Goal: Task Accomplishment & Management: Use online tool/utility

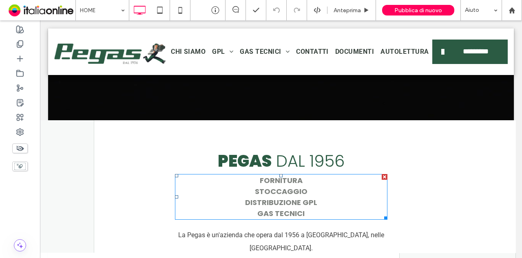
scroll to position [367, 0]
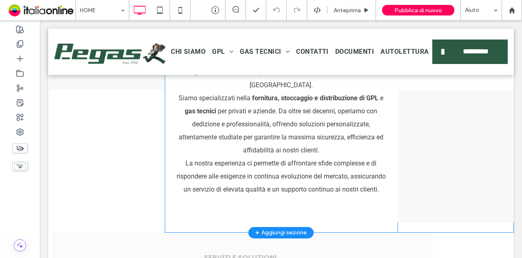
drag, startPoint x: 496, startPoint y: 205, endPoint x: 457, endPoint y: 185, distance: 44.8
click at [457, 185] on div "Click To Paste" at bounding box center [455, 89] width 117 height 265
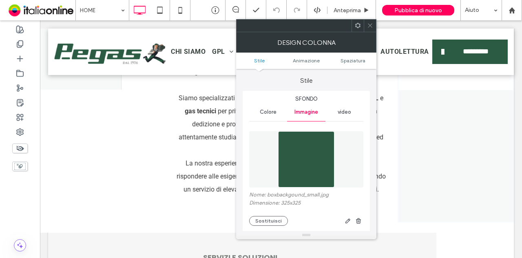
scroll to position [163, 0]
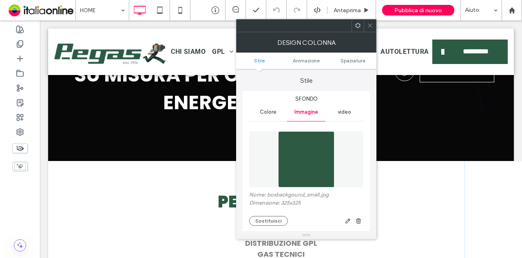
click at [366, 24] on div at bounding box center [370, 26] width 12 height 12
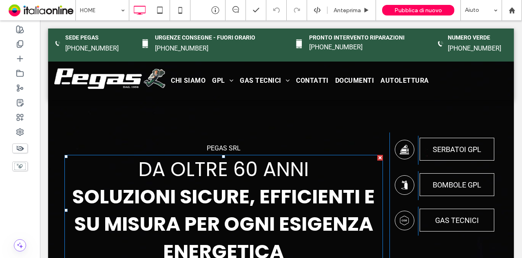
scroll to position [0, 0]
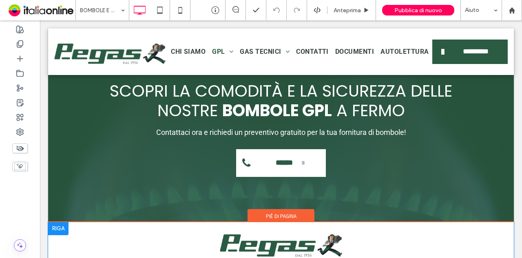
scroll to position [1182, 0]
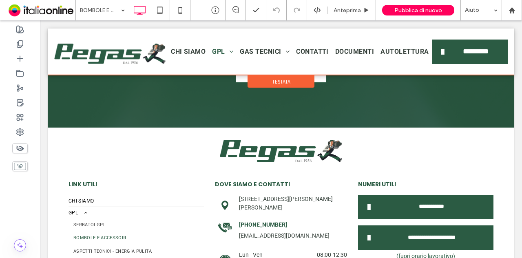
drag, startPoint x: 281, startPoint y: 155, endPoint x: 349, endPoint y: 101, distance: 87.0
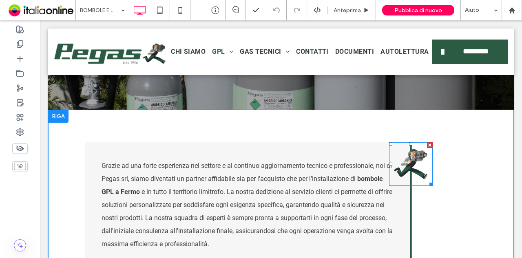
scroll to position [0, 0]
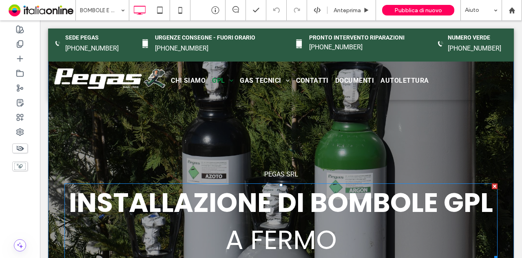
click at [256, 243] on span "a fermo" at bounding box center [280, 239] width 111 height 37
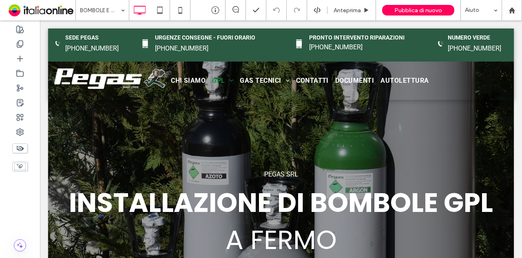
scroll to position [82, 0]
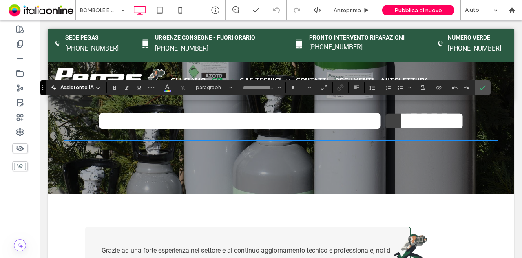
type input "*******"
type input "**"
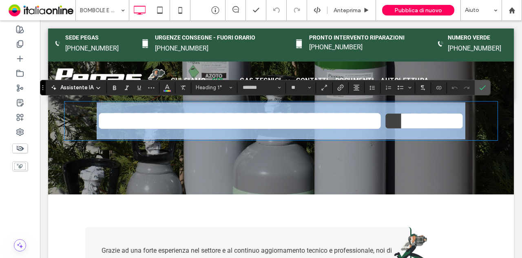
click at [404, 134] on span "*******" at bounding box center [435, 121] width 62 height 26
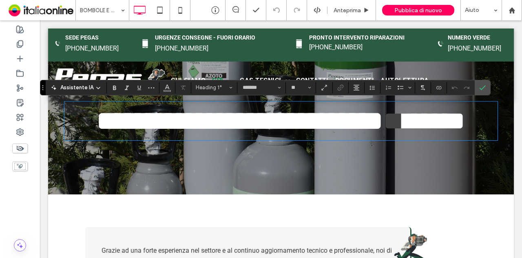
click at [404, 134] on span "*******" at bounding box center [435, 121] width 62 height 26
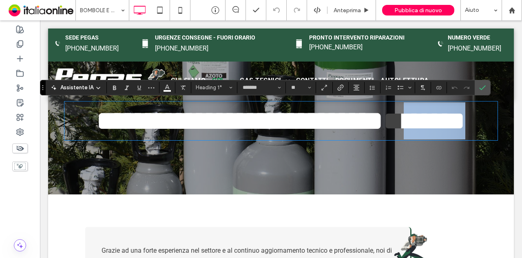
drag, startPoint x: 225, startPoint y: 163, endPoint x: 349, endPoint y: 157, distance: 123.6
click at [349, 139] on h1 "**********" at bounding box center [280, 120] width 433 height 37
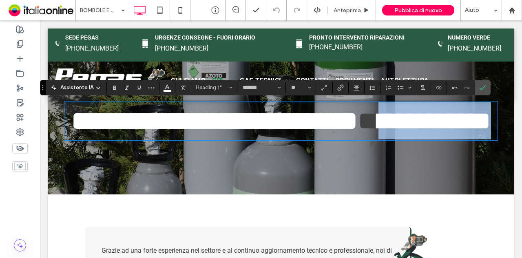
drag, startPoint x: 379, startPoint y: 157, endPoint x: 111, endPoint y: 170, distance: 269.0
click at [113, 139] on h1 "**********" at bounding box center [280, 120] width 433 height 37
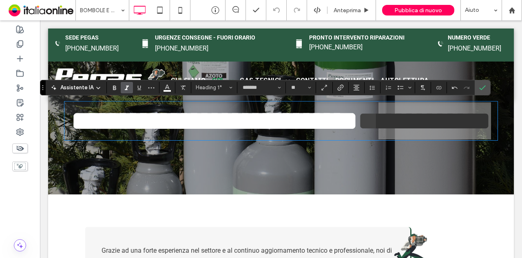
drag, startPoint x: 111, startPoint y: 88, endPoint x: 131, endPoint y: 87, distance: 20.0
click at [111, 88] on icon "Grassetto" at bounding box center [114, 87] width 7 height 7
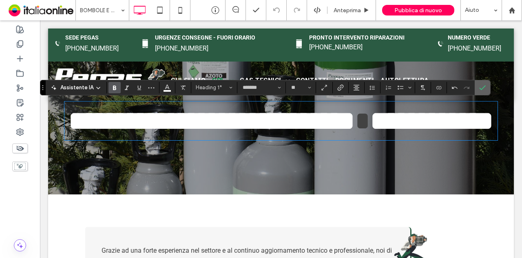
drag, startPoint x: 480, startPoint y: 86, endPoint x: 444, endPoint y: 66, distance: 41.1
click at [480, 86] on icon "Conferma" at bounding box center [482, 87] width 7 height 7
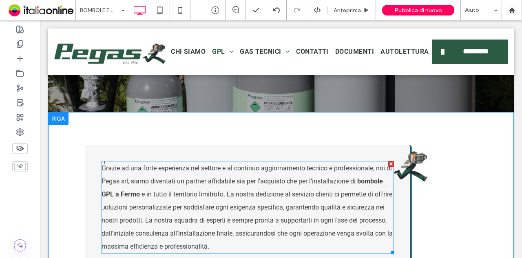
scroll to position [245, 0]
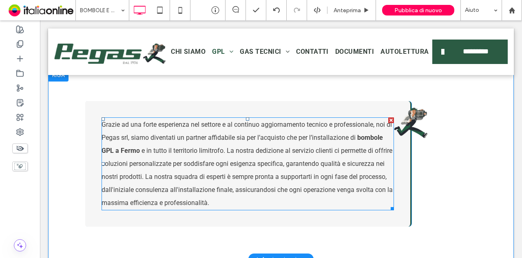
click at [207, 159] on span "e in tutto il territorio limitrofo. La nostra dedizione al servizio clienti ci …" at bounding box center [246, 177] width 291 height 60
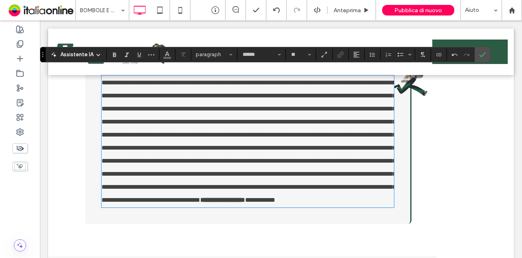
scroll to position [287, 0]
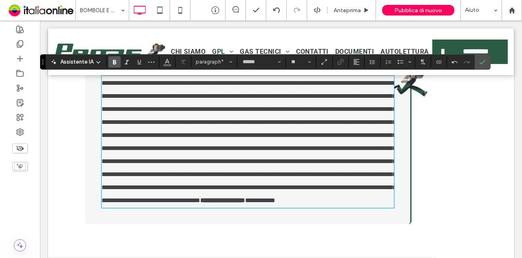
drag, startPoint x: 205, startPoint y: 222, endPoint x: 212, endPoint y: 221, distance: 7.3
click at [205, 207] on p "**********" at bounding box center [247, 142] width 292 height 130
drag, startPoint x: 210, startPoint y: 227, endPoint x: 264, endPoint y: 216, distance: 54.8
click at [211, 203] on strong "**********" at bounding box center [222, 200] width 45 height 6
click at [208, 203] on strong "**********" at bounding box center [222, 200] width 45 height 6
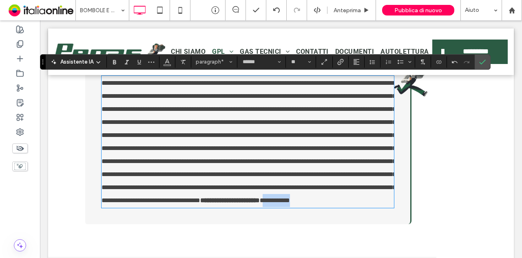
drag, startPoint x: 248, startPoint y: 225, endPoint x: 276, endPoint y: 225, distance: 28.5
click at [276, 207] on p "**********" at bounding box center [247, 142] width 292 height 130
click at [479, 62] on use "Conferma" at bounding box center [482, 62] width 7 height 5
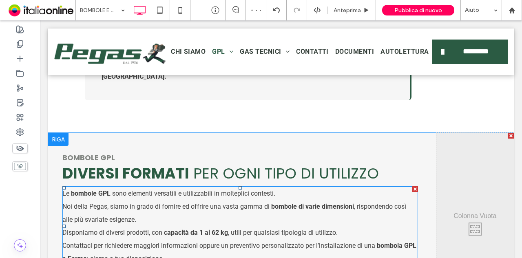
scroll to position [490, 0]
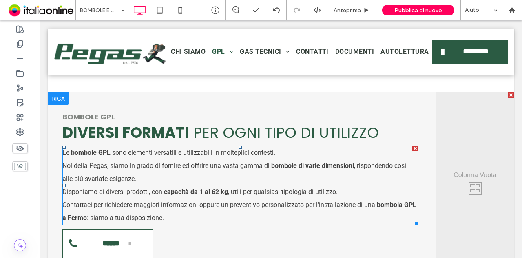
click at [110, 166] on span ", rispondendo così alle più svariate esigenze." at bounding box center [234, 172] width 344 height 21
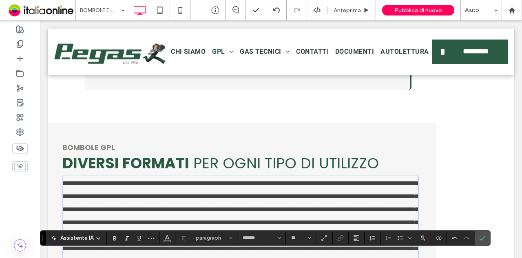
scroll to position [534, 0]
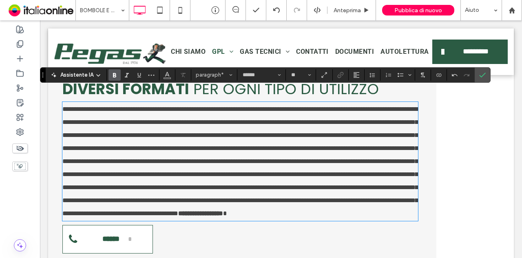
drag, startPoint x: 72, startPoint y: 224, endPoint x: 89, endPoint y: 219, distance: 17.7
click at [178, 216] on strong "**********" at bounding box center [200, 213] width 45 height 6
click at [483, 75] on label "Conferma" at bounding box center [482, 75] width 12 height 15
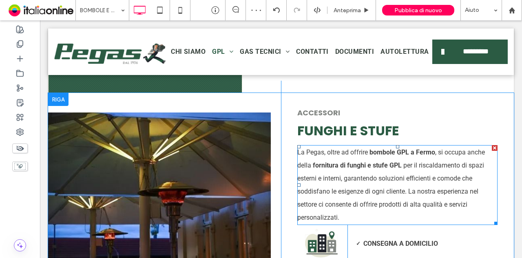
scroll to position [860, 0]
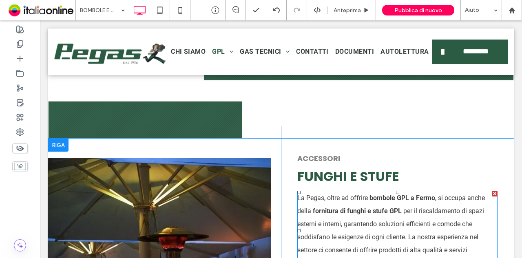
click at [327, 207] on span "per il riscaldamento di spazi esterni e interni, garantendo soluzioni efficient…" at bounding box center [390, 237] width 187 height 60
type input "******"
type input "**"
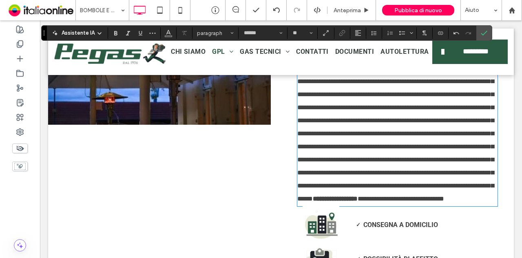
scroll to position [1039, 0]
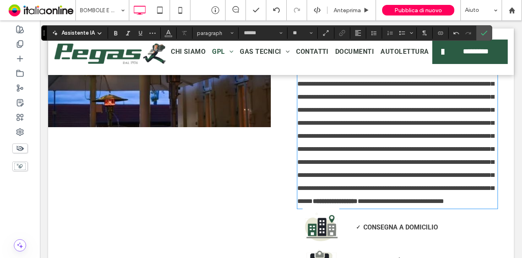
click at [433, 208] on p "**********" at bounding box center [397, 110] width 200 height 196
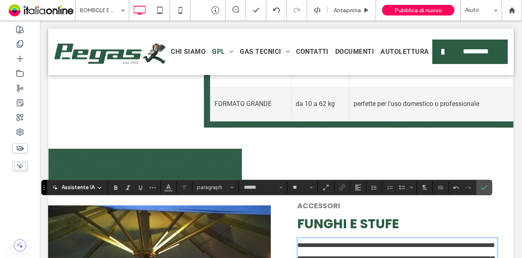
scroll to position [836, 0]
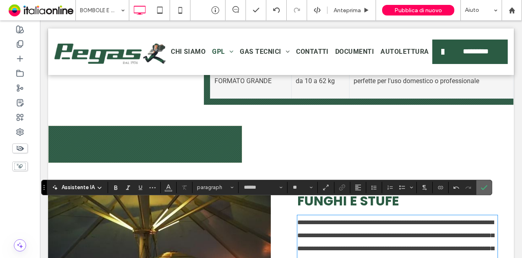
click at [481, 192] on span "Conferma" at bounding box center [483, 187] width 4 height 15
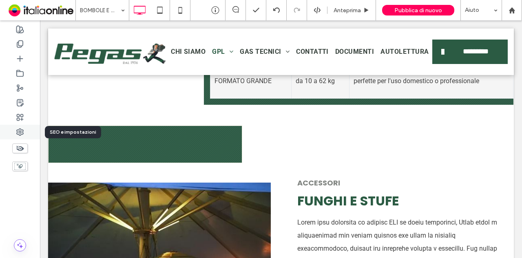
click at [19, 132] on use at bounding box center [20, 132] width 7 height 7
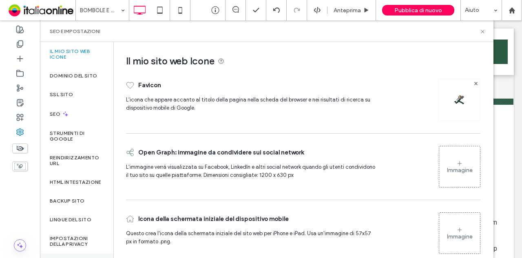
scroll to position [104, 0]
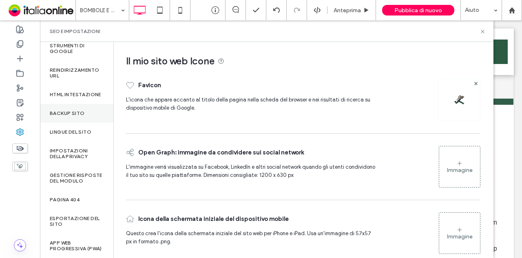
click at [90, 105] on div "Backup sito" at bounding box center [76, 113] width 73 height 19
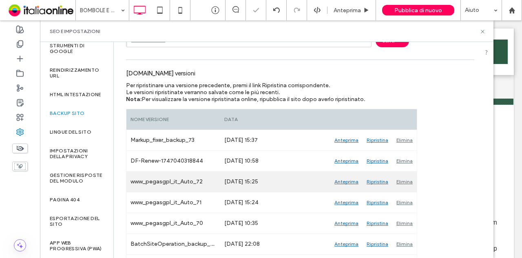
scroll to position [82, 0]
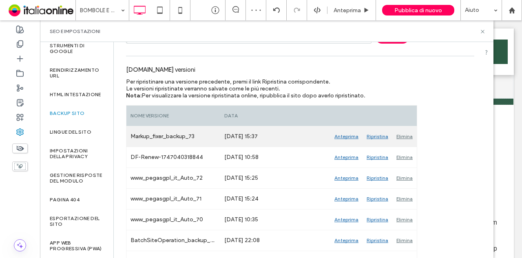
click at [240, 138] on div "[DATE] 15:37" at bounding box center [275, 136] width 110 height 20
click at [378, 137] on div "Ripristina" at bounding box center [377, 136] width 30 height 20
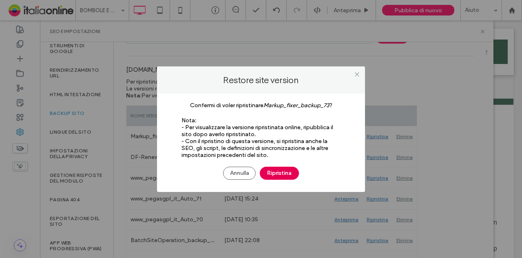
click at [290, 176] on button "Ripristina" at bounding box center [279, 173] width 39 height 13
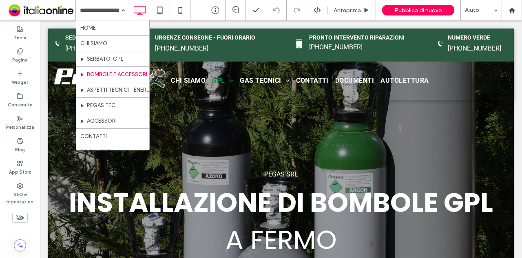
drag, startPoint x: 46, startPoint y: 173, endPoint x: 101, endPoint y: 4, distance: 177.9
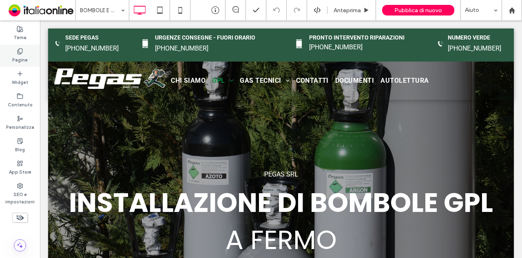
click at [25, 52] on div "Pagine" at bounding box center [20, 55] width 40 height 22
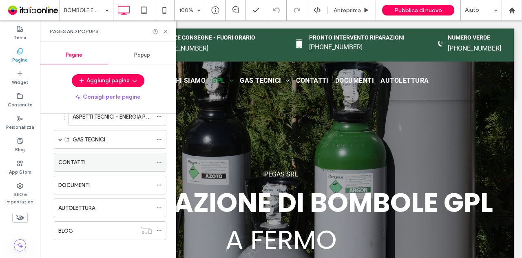
scroll to position [82, 0]
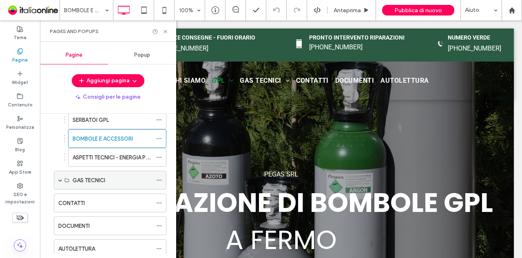
click at [105, 176] on label "GAS TECNICI" at bounding box center [89, 180] width 33 height 14
click at [61, 178] on span at bounding box center [60, 180] width 4 height 4
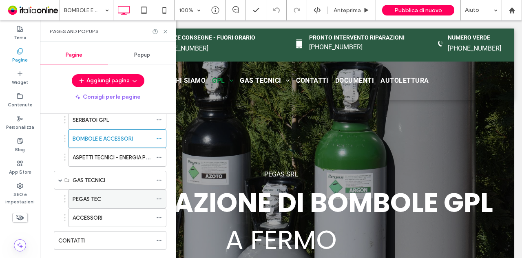
click at [161, 197] on icon at bounding box center [159, 199] width 6 height 6
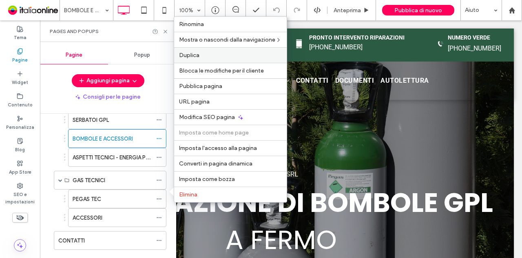
click at [218, 58] on label "Duplica" at bounding box center [230, 55] width 103 height 7
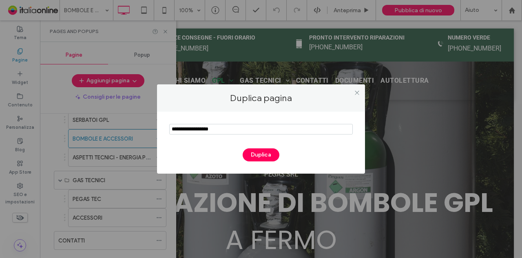
drag, startPoint x: 163, startPoint y: 128, endPoint x: 12, endPoint y: 124, distance: 151.7
click at [15, 126] on div "Duplica pagina Duplica" at bounding box center [261, 129] width 522 height 258
type input "**********"
click at [276, 150] on button "Duplica" at bounding box center [261, 154] width 37 height 13
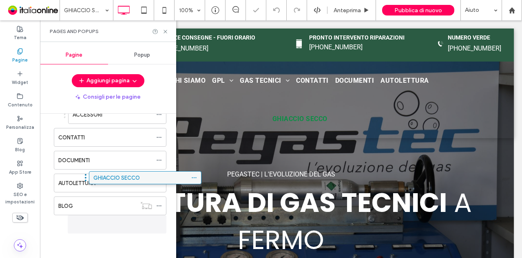
scroll to position [181, 0]
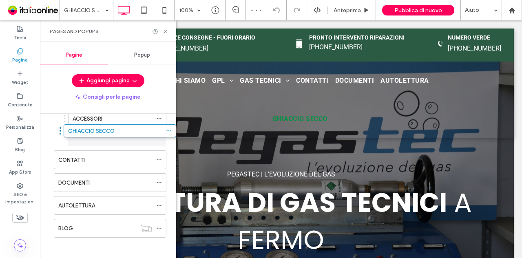
drag, startPoint x: 99, startPoint y: 228, endPoint x: 108, endPoint y: 137, distance: 91.4
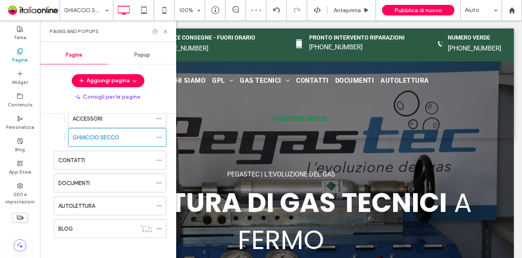
scroll to position [140, 0]
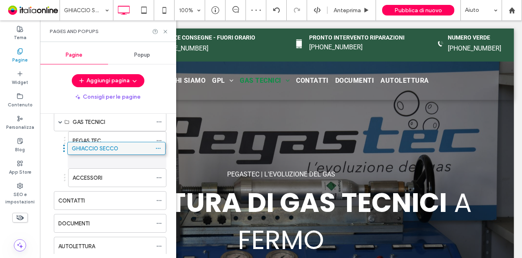
drag, startPoint x: 124, startPoint y: 174, endPoint x: 123, endPoint y: 146, distance: 28.1
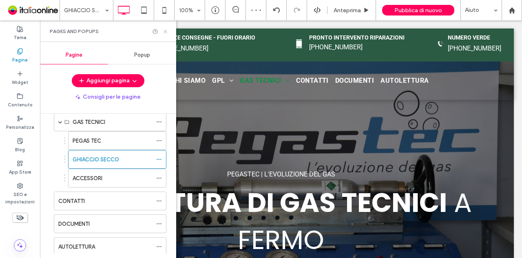
click at [164, 31] on icon at bounding box center [165, 32] width 6 height 6
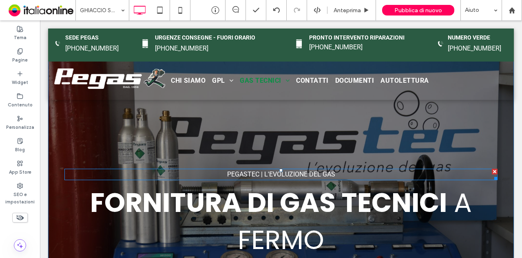
click at [338, 171] on p "PEGASTEC | L'EVOLUZIONE DEL GAS" at bounding box center [280, 175] width 433 height 10
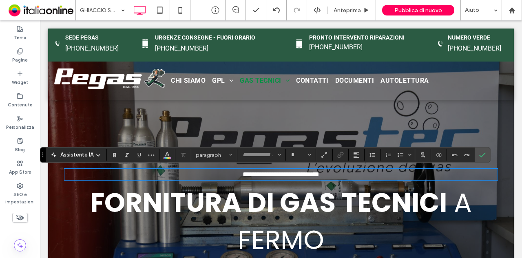
type input "******"
type input "**"
click at [353, 212] on span "FORNITURA DI GAS TECNICI" at bounding box center [268, 202] width 357 height 37
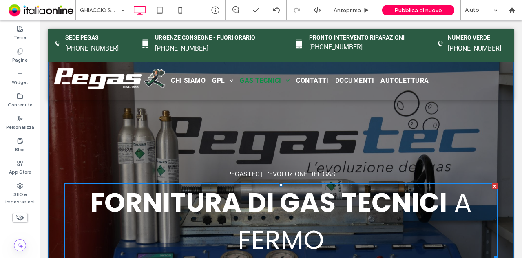
click at [352, 208] on span "FORNITURA DI GAS TECNICI" at bounding box center [268, 202] width 357 height 37
click at [352, 208] on section "PEGASTEC | L'EVOLUZIONE DEL GAS FORNITURA DI GAS TECNICI a fermo Click To Paste…" at bounding box center [281, 181] width 466 height 265
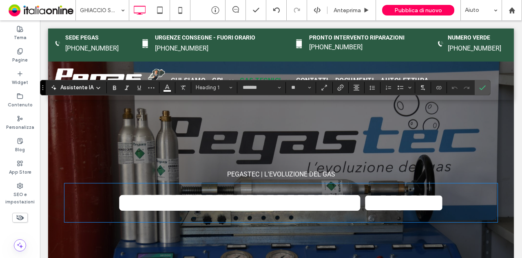
scroll to position [82, 0]
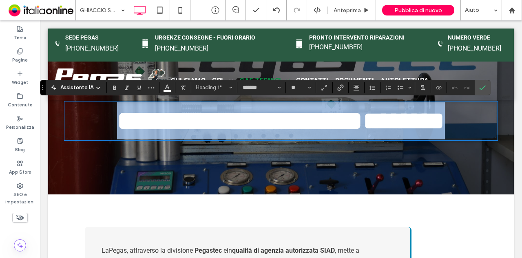
click at [360, 139] on h1 "**********" at bounding box center [280, 120] width 433 height 37
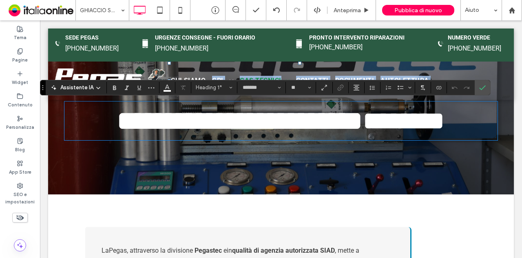
drag, startPoint x: 434, startPoint y: 125, endPoint x: 190, endPoint y: 127, distance: 244.6
click at [190, 100] on div "**********" at bounding box center [280, 81] width 453 height 38
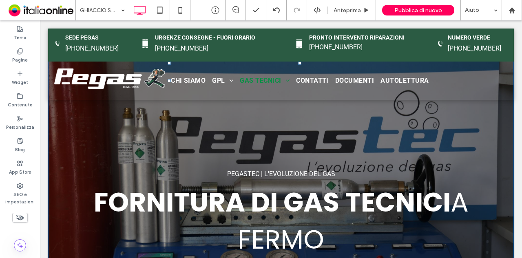
scroll to position [0, 0]
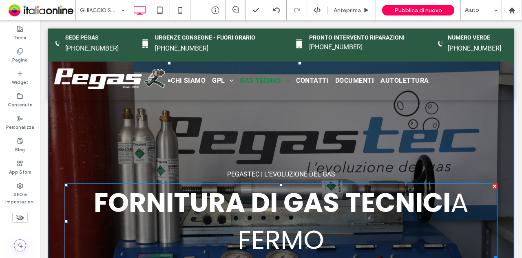
click at [209, 217] on strong "FORNITURA DI GAS TECNICI" at bounding box center [272, 202] width 357 height 37
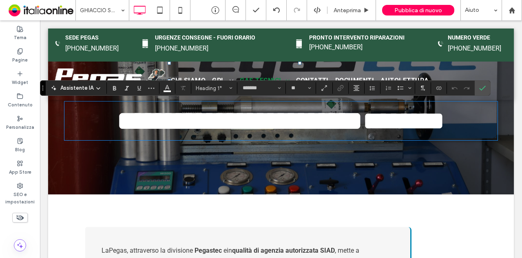
scroll to position [41, 0]
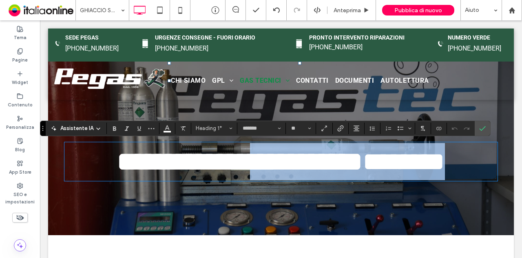
drag, startPoint x: 283, startPoint y: 162, endPoint x: 433, endPoint y: 198, distance: 154.1
click at [433, 180] on h1 "**********" at bounding box center [280, 161] width 433 height 37
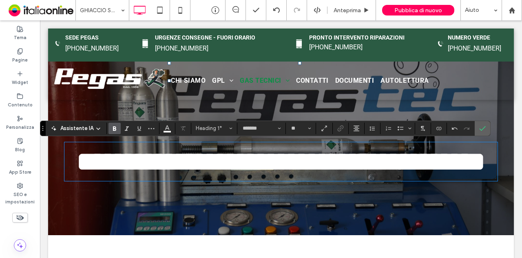
click at [479, 130] on icon "Conferma" at bounding box center [482, 128] width 7 height 7
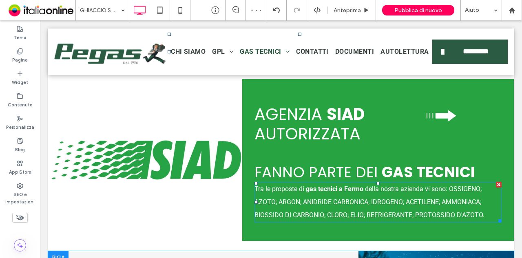
scroll to position [367, 0]
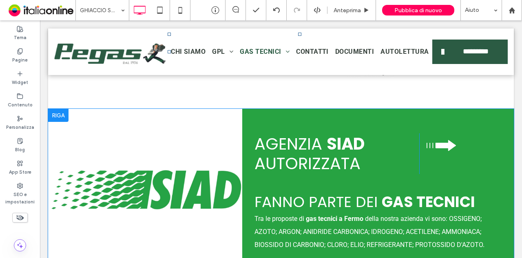
click at [177, 200] on div "Click To Paste" at bounding box center [145, 190] width 194 height 162
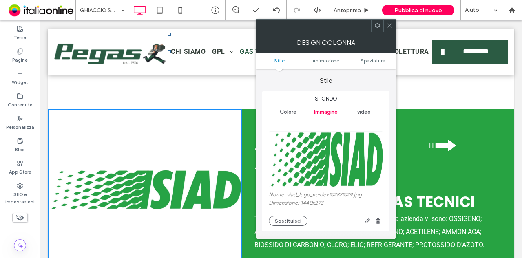
click at [390, 27] on icon at bounding box center [389, 25] width 6 height 6
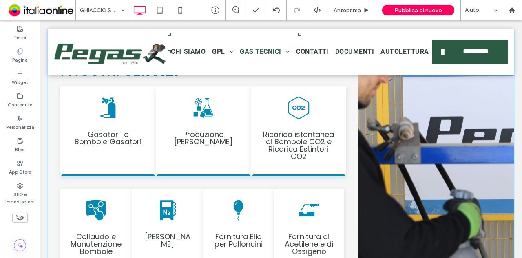
scroll to position [1590, 0]
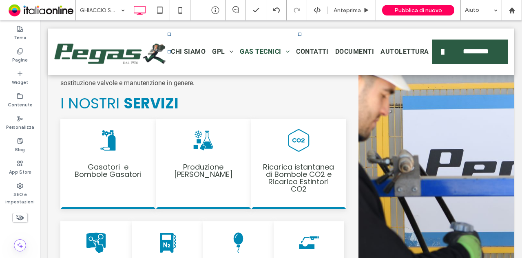
drag, startPoint x: 355, startPoint y: 194, endPoint x: 353, endPoint y: 188, distance: 7.0
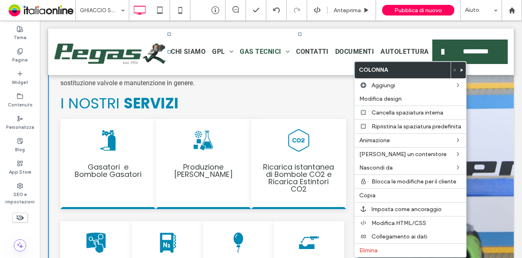
click at [245, 213] on div "icona gasatori Gasatori e Bombole Gasatori Click To Paste icona ghiaccio secco …" at bounding box center [203, 164] width 286 height 102
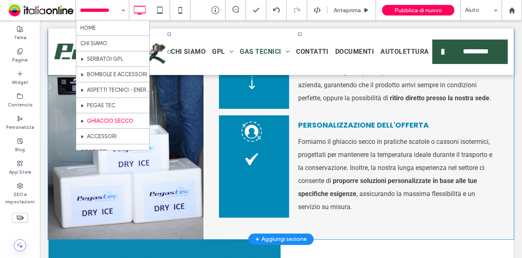
scroll to position [1142, 0]
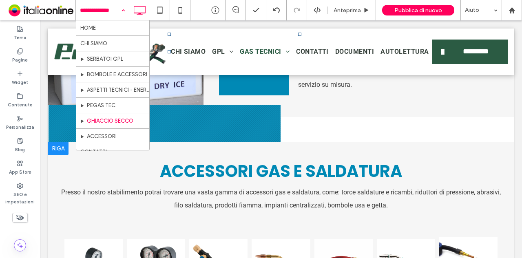
click at [56, 148] on div at bounding box center [58, 148] width 20 height 13
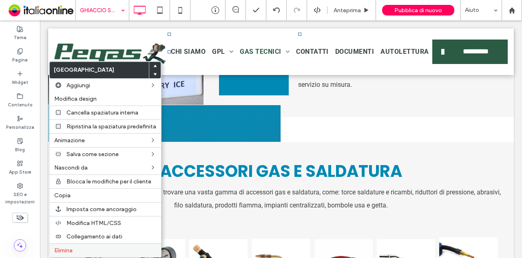
drag, startPoint x: 79, startPoint y: 247, endPoint x: 86, endPoint y: 244, distance: 8.0
click at [79, 247] on label "Elimina" at bounding box center [105, 250] width 102 height 7
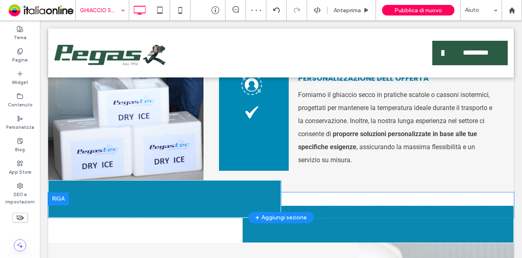
scroll to position [1060, 0]
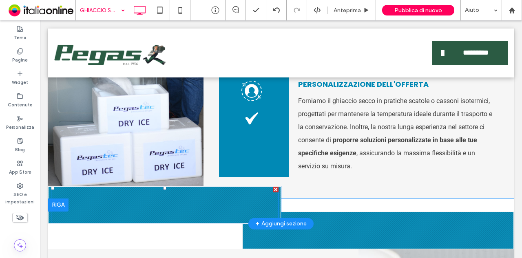
click at [56, 187] on div at bounding box center [164, 205] width 227 height 37
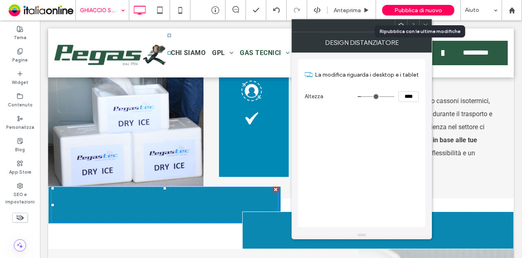
click at [403, 16] on div "Pubblica di nuovo" at bounding box center [418, 10] width 72 height 20
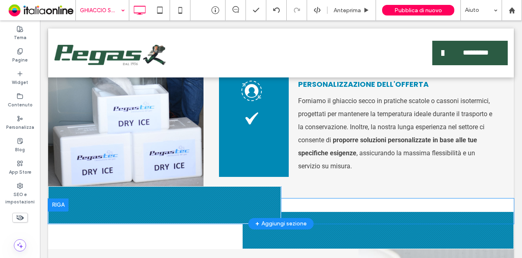
click at [57, 200] on div at bounding box center [58, 205] width 20 height 13
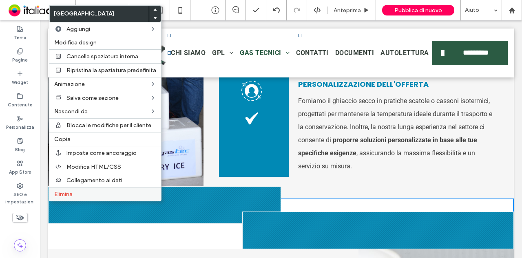
click at [90, 191] on label "Elimina" at bounding box center [105, 194] width 102 height 7
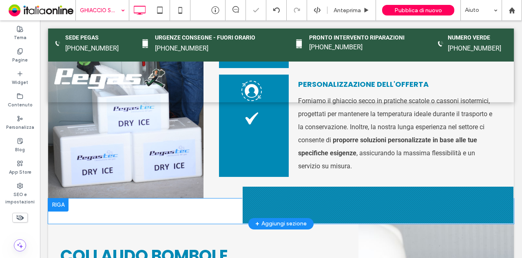
click at [60, 203] on div at bounding box center [58, 205] width 20 height 13
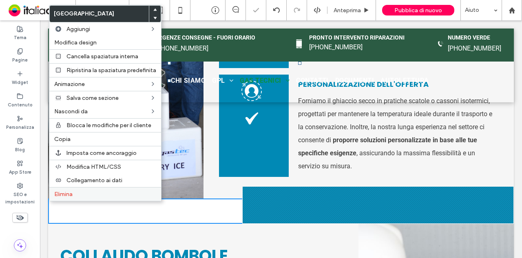
click at [71, 191] on span "Elimina" at bounding box center [63, 194] width 18 height 7
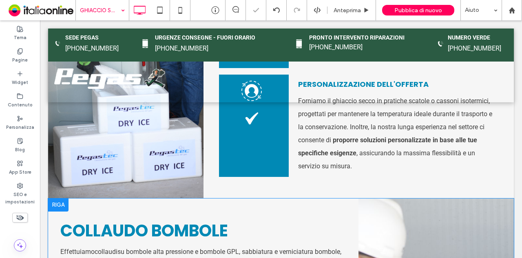
click at [62, 202] on div at bounding box center [58, 205] width 20 height 13
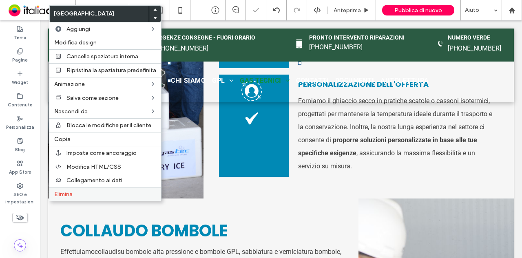
click at [74, 191] on label "Elimina" at bounding box center [105, 194] width 102 height 7
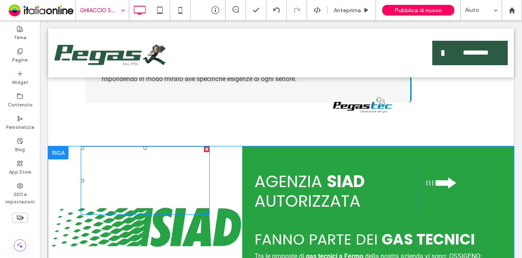
scroll to position [327, 0]
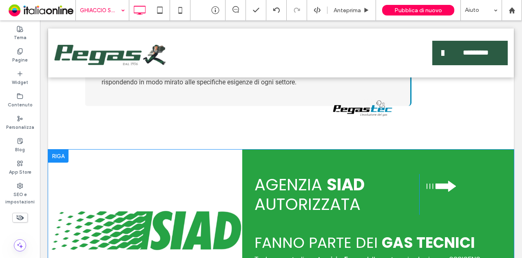
click at [60, 152] on div at bounding box center [58, 156] width 20 height 13
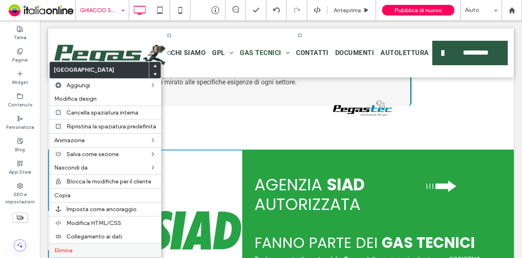
click at [115, 247] on label "Elimina" at bounding box center [105, 250] width 102 height 7
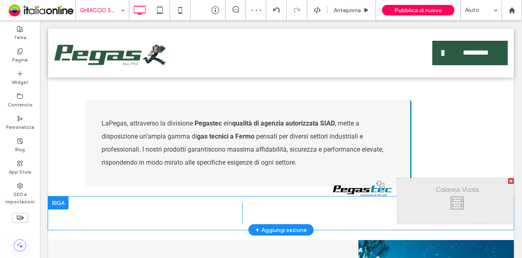
scroll to position [245, 0]
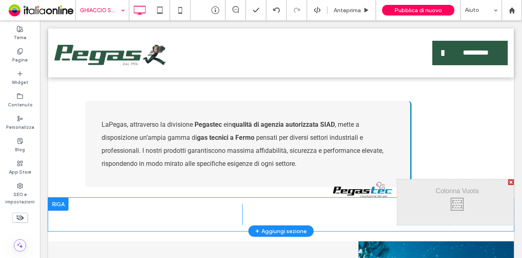
click at [57, 207] on div at bounding box center [58, 204] width 20 height 13
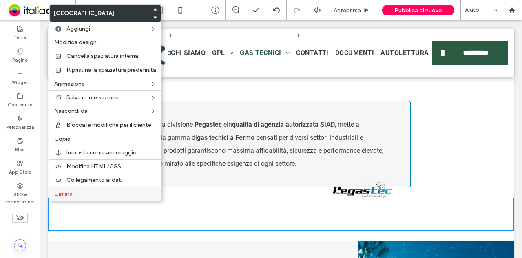
click at [96, 190] on label "Elimina" at bounding box center [105, 193] width 102 height 7
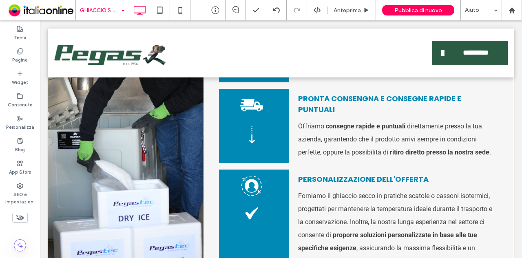
scroll to position [653, 0]
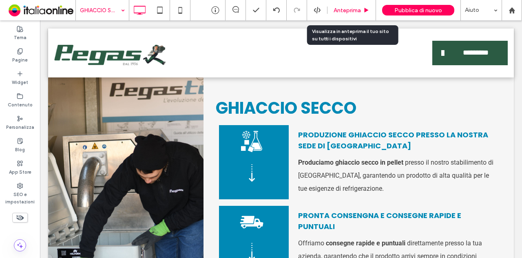
click at [347, 15] on div "Anteprima" at bounding box center [351, 10] width 49 height 20
click at [350, 13] on div "Anteprima" at bounding box center [351, 10] width 49 height 20
click at [352, 11] on span "Anteprima" at bounding box center [346, 10] width 27 height 7
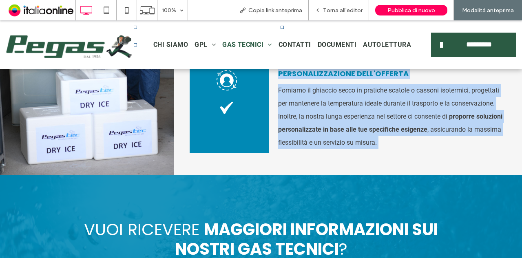
scroll to position [843, 0]
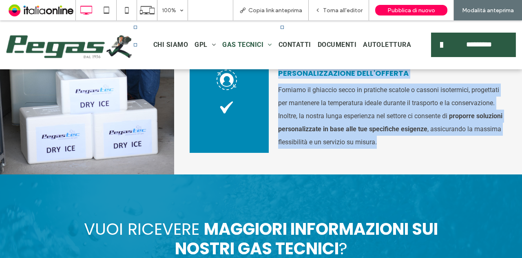
drag, startPoint x: 280, startPoint y: 117, endPoint x: 423, endPoint y: 141, distance: 145.5
click at [423, 141] on div "G HIACCIO SECCO Per offrire un servizio esclusivo e altamente vantaggioso alle …" at bounding box center [348, 19] width 348 height 311
copy div "produzione ghiaccio secco presso la nostra sede di Porto San Giorgio P roduciam…"
click at [436, 157] on div "G HIACCIO SECCO Per offrire un servizio esclusivo e altamente vantaggioso alle …" at bounding box center [348, 19] width 348 height 311
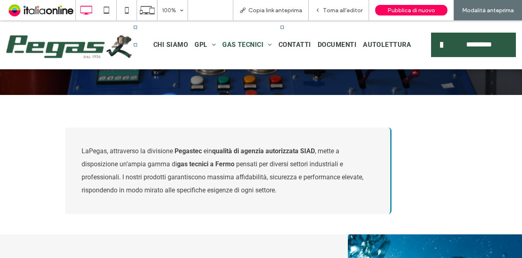
scroll to position [232, 0]
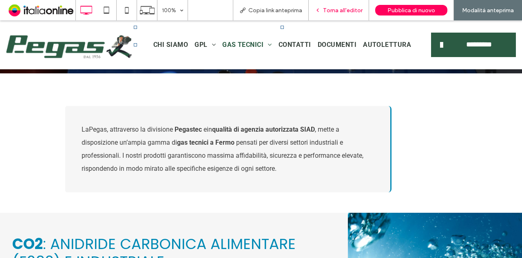
click at [353, 5] on div "Torna all'editor" at bounding box center [339, 10] width 60 height 20
click at [352, 10] on span "Torna all'editor" at bounding box center [343, 10] width 40 height 7
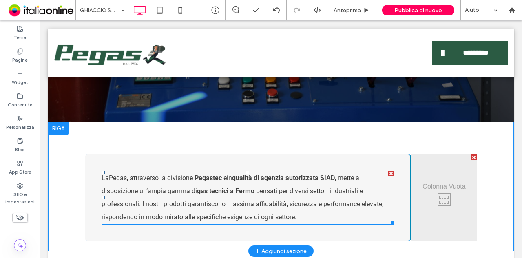
scroll to position [232, 0]
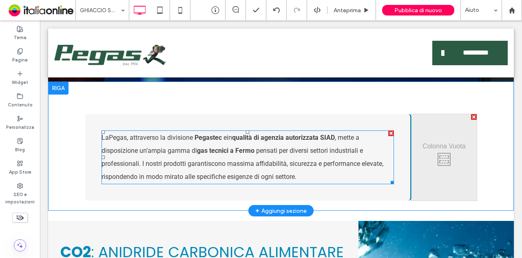
click at [305, 144] on p "﻿ La Pega s, attraverso la divisione Pegastec e in qualità di agenzia autorizza…" at bounding box center [247, 157] width 292 height 52
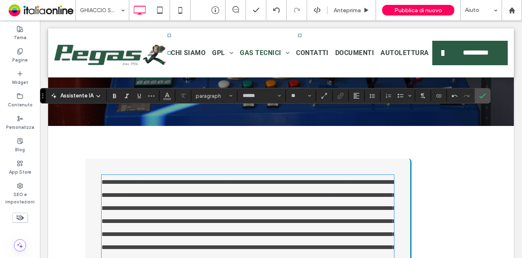
scroll to position [185, 0]
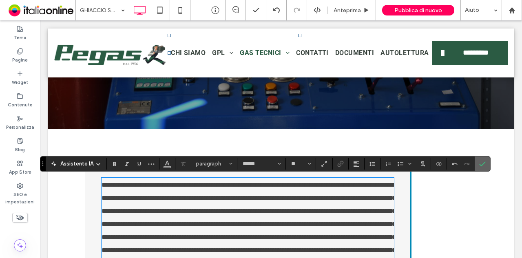
click at [479, 163] on icon "Conferma" at bounding box center [482, 164] width 7 height 7
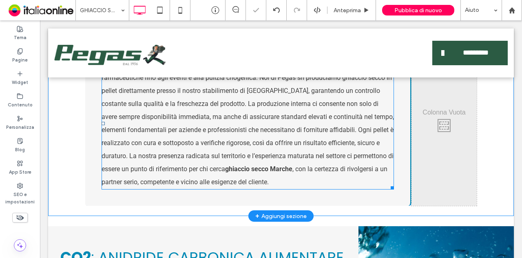
scroll to position [307, 0]
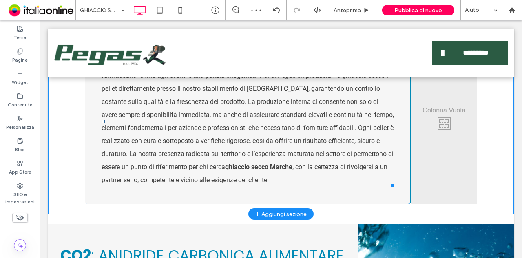
click at [333, 173] on p "Il ghiaccio secco è un prodotto indispensabile per numerosi settori, dalle sped…" at bounding box center [247, 121] width 292 height 130
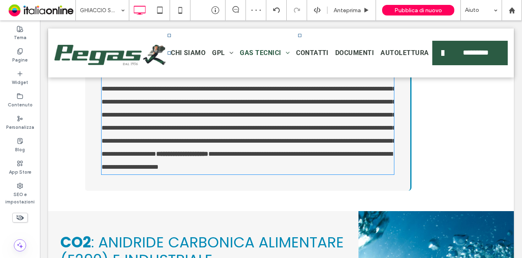
type input "******"
type input "**"
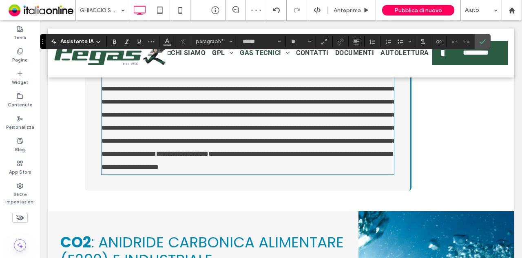
click at [208, 157] on strong "**********" at bounding box center [182, 154] width 52 height 6
click at [479, 45] on span "Conferma" at bounding box center [481, 41] width 4 height 15
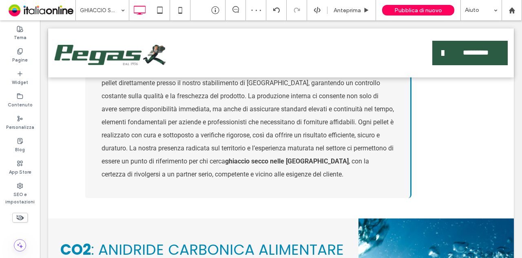
scroll to position [388, 0]
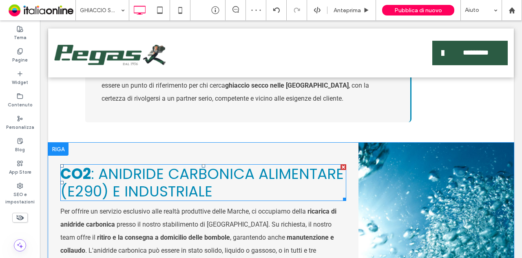
click at [143, 179] on span ": ANIDRIDE CARBONICA ALIMENTARE (E290) E INDUSTRIALE" at bounding box center [201, 182] width 283 height 38
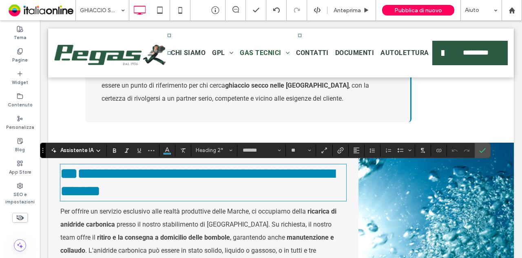
type input "**"
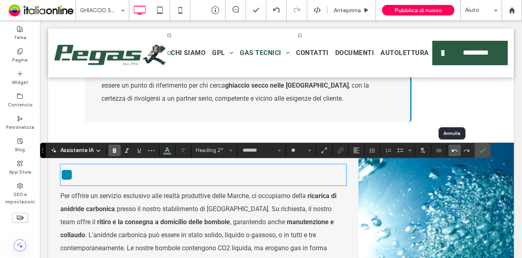
type input "**"
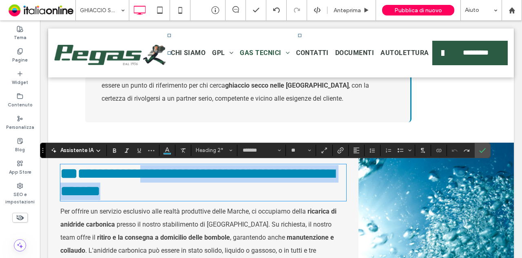
scroll to position [0, 0]
drag, startPoint x: 219, startPoint y: 191, endPoint x: 122, endPoint y: 168, distance: 100.2
click at [122, 168] on h2 "**********" at bounding box center [201, 182] width 282 height 35
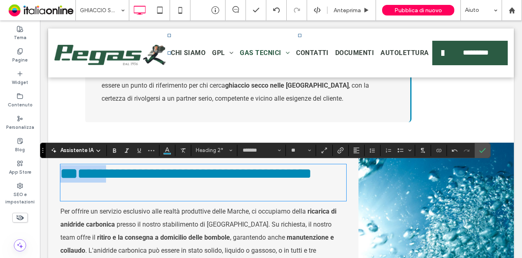
drag, startPoint x: 90, startPoint y: 171, endPoint x: 0, endPoint y: 172, distance: 90.5
click at [266, 172] on span "**********" at bounding box center [162, 173] width 205 height 15
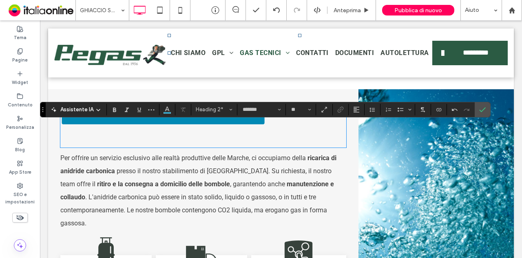
scroll to position [429, 0]
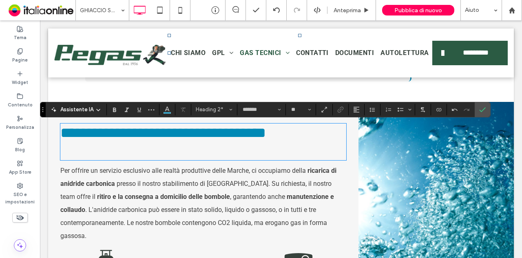
click at [169, 205] on p "Per offrire un servizio esclusivo alle realtà produttive delle Marche, ci occup…" at bounding box center [203, 203] width 286 height 78
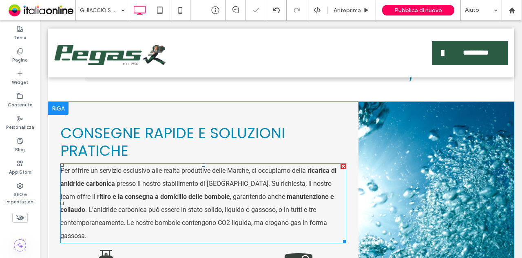
click at [172, 191] on p "Per offrire un servizio esclusivo alle realtà produttive delle Marche, ci occup…" at bounding box center [203, 203] width 286 height 78
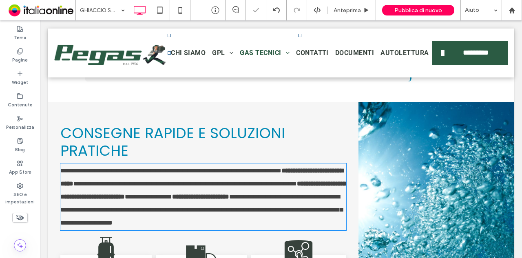
click at [172, 191] on p "**********" at bounding box center [203, 196] width 286 height 65
type input "******"
type input "**"
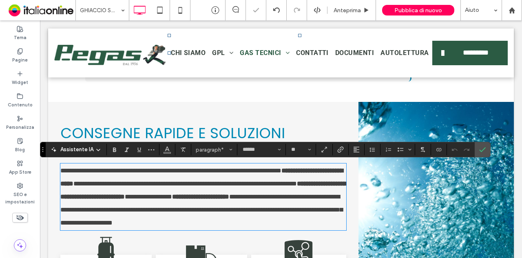
click at [174, 225] on span "**********" at bounding box center [201, 210] width 282 height 32
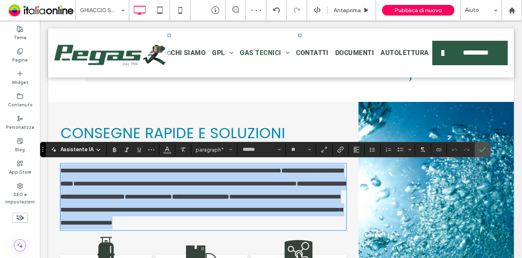
drag, startPoint x: 173, startPoint y: 237, endPoint x: 53, endPoint y: 171, distance: 136.3
click at [53, 171] on div "**********" at bounding box center [203, 220] width 310 height 237
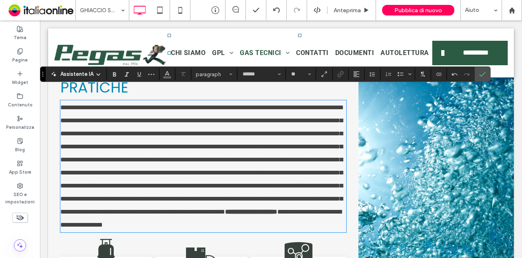
scroll to position [463, 0]
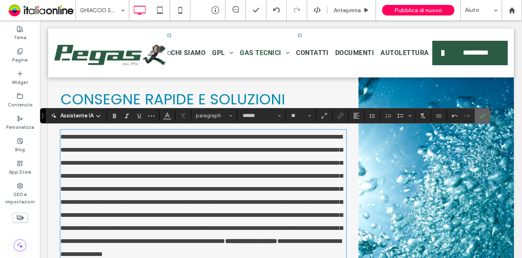
click at [479, 113] on icon "Conferma" at bounding box center [482, 116] width 7 height 7
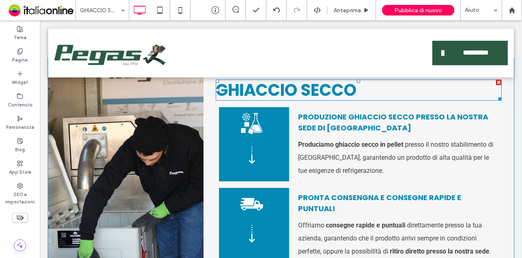
scroll to position [911, 0]
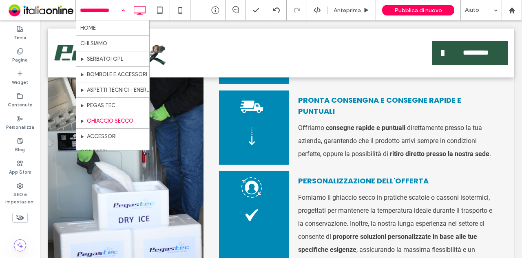
click at [112, 7] on input at bounding box center [100, 10] width 41 height 20
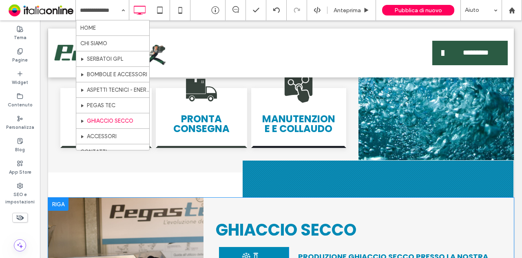
scroll to position [667, 0]
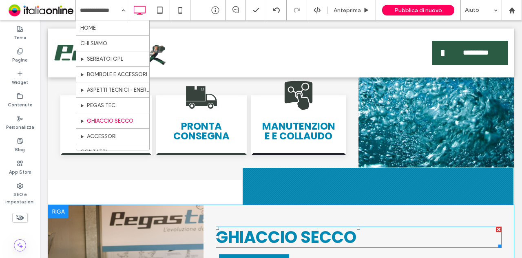
click at [297, 233] on font "HIACCIO SECCO" at bounding box center [292, 237] width 128 height 23
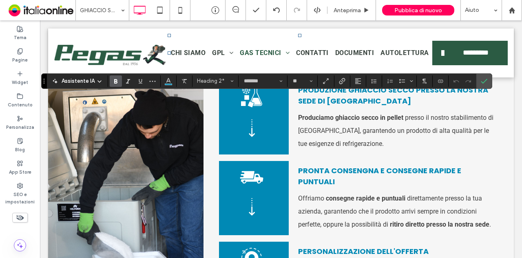
scroll to position [708, 0]
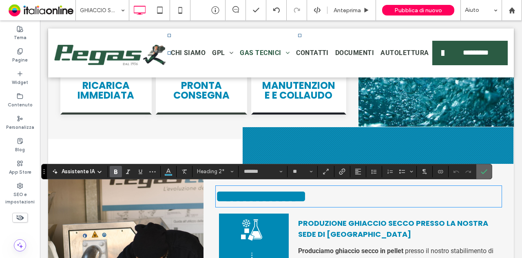
click at [481, 169] on icon "Conferma" at bounding box center [484, 171] width 7 height 7
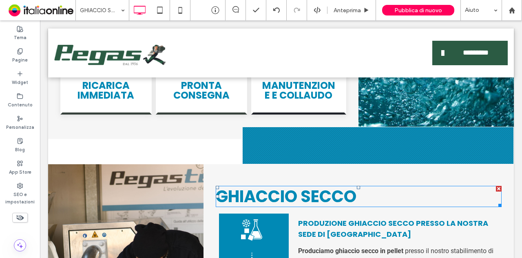
click at [429, 196] on h2 "GHIACCIO SECCO" at bounding box center [359, 197] width 286 height 20
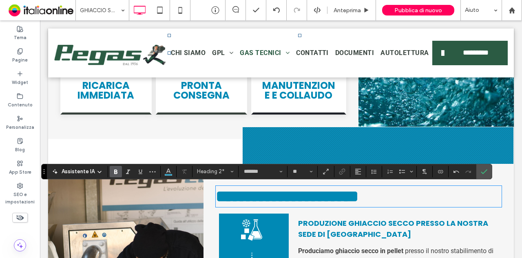
click at [246, 191] on strong "**********" at bounding box center [287, 196] width 143 height 16
click at [445, 178] on div "Assistente IA Heading 2* ******* **" at bounding box center [266, 171] width 450 height 15
click at [443, 192] on h2 "**********" at bounding box center [359, 197] width 286 height 20
click at [482, 170] on icon "Conferma" at bounding box center [484, 171] width 7 height 7
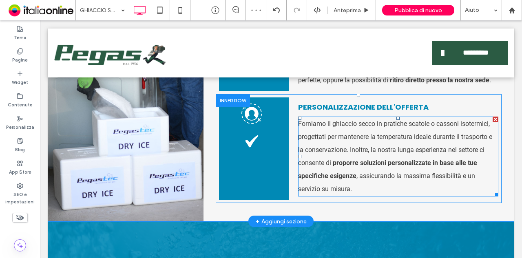
scroll to position [911, 0]
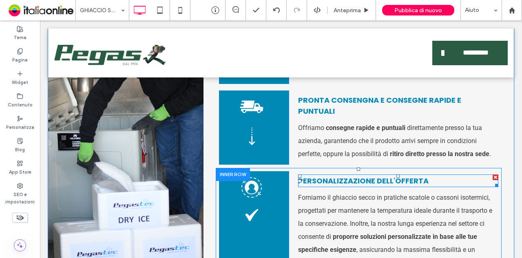
click at [492, 176] on div at bounding box center [495, 177] width 6 height 6
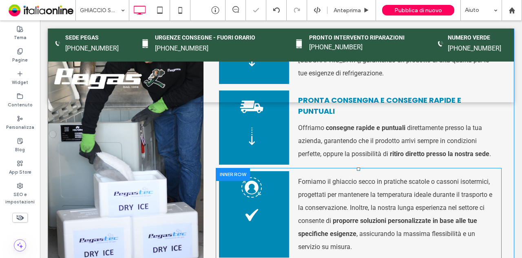
click at [491, 172] on div "Forniamo il ghiaccio secco in pratiche scatole o cassoni isotermici, progettati…" at bounding box center [394, 214] width 210 height 86
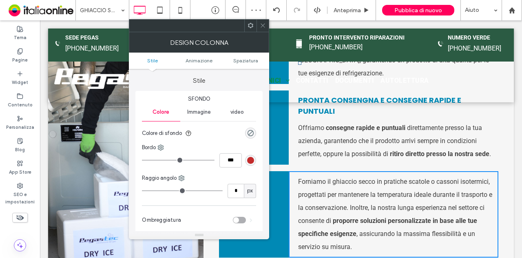
click at [255, 28] on div at bounding box center [250, 26] width 12 height 12
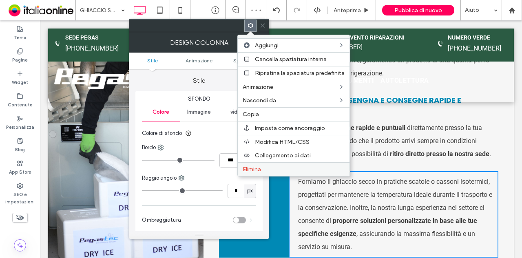
click at [273, 166] on label "Elimina" at bounding box center [294, 169] width 102 height 7
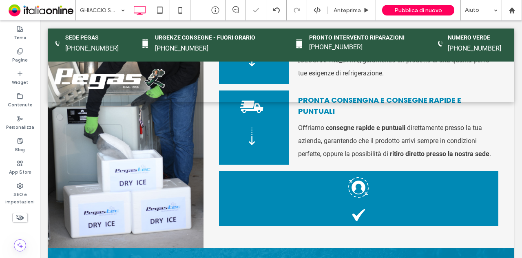
drag, startPoint x: 438, startPoint y: 194, endPoint x: 433, endPoint y: 196, distance: 5.5
click at [433, 196] on div at bounding box center [261, 129] width 522 height 258
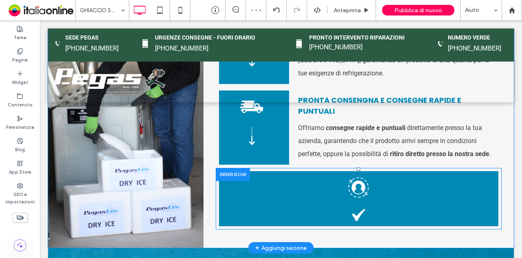
click at [424, 190] on div "icona personalizzazione icona check Click To Paste" at bounding box center [358, 198] width 279 height 55
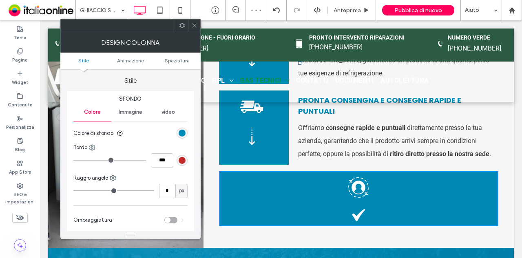
drag, startPoint x: 219, startPoint y: 168, endPoint x: 225, endPoint y: 171, distance: 6.2
click at [219, 168] on div "icona personalizzazione icona check Click To Paste" at bounding box center [359, 199] width 286 height 62
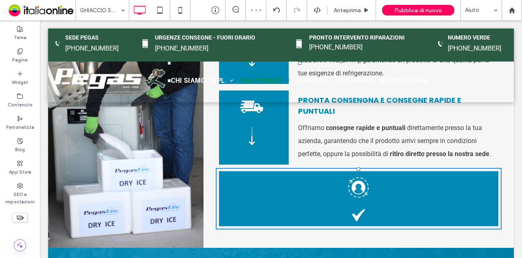
click at [229, 175] on div at bounding box center [233, 174] width 34 height 13
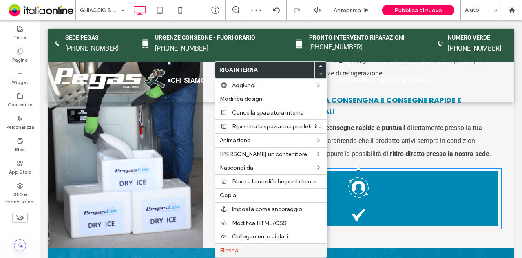
click at [239, 247] on label "Elimina" at bounding box center [271, 250] width 102 height 7
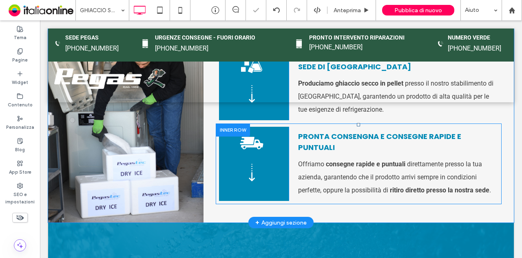
scroll to position [830, 0]
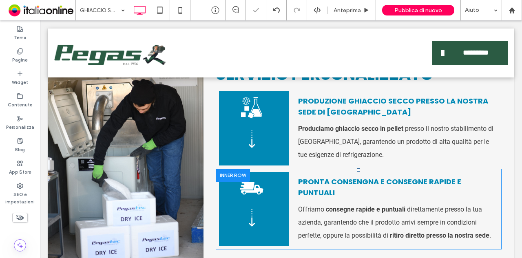
click at [238, 176] on div at bounding box center [233, 175] width 34 height 13
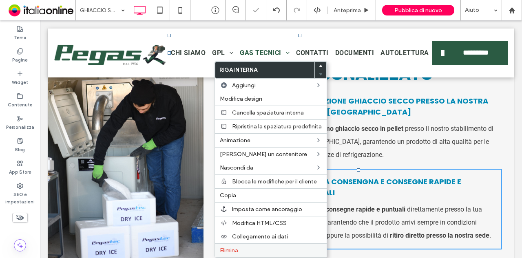
click at [261, 248] on label "Elimina" at bounding box center [271, 250] width 102 height 7
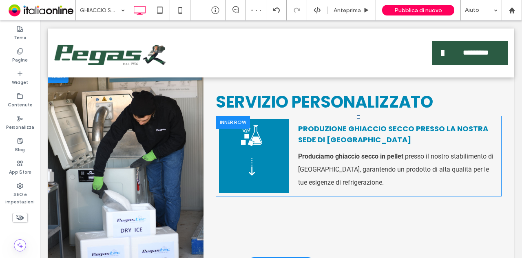
scroll to position [789, 0]
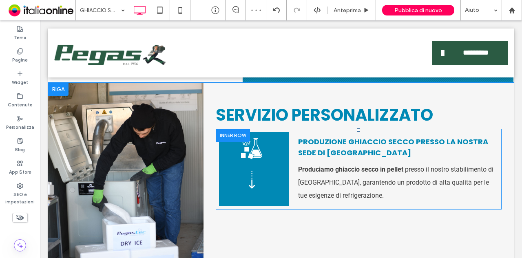
click at [277, 174] on div "icona freccia in basso Click To Paste" at bounding box center [254, 169] width 70 height 74
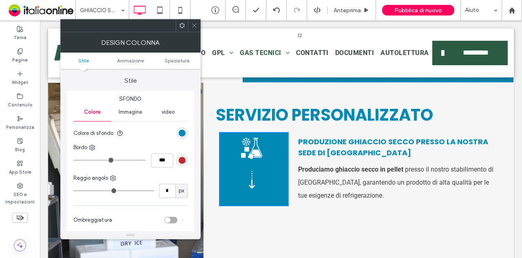
click at [247, 184] on icon "icona freccia in basso" at bounding box center [252, 180] width 18 height 18
click at [249, 178] on icon "icona freccia in basso" at bounding box center [252, 180] width 18 height 18
drag, startPoint x: 192, startPoint y: 29, endPoint x: 198, endPoint y: 29, distance: 5.7
click at [192, 29] on span at bounding box center [194, 26] width 6 height 12
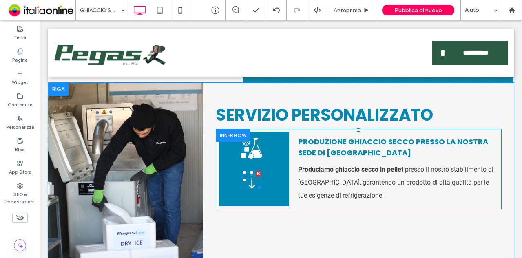
click at [254, 179] on icon "icona freccia in basso" at bounding box center [252, 180] width 18 height 18
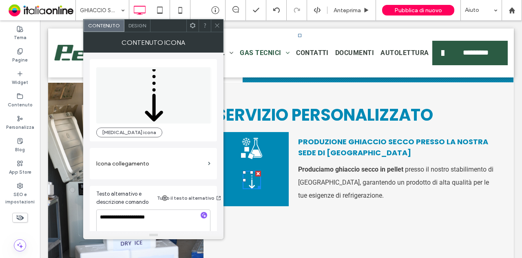
click at [255, 173] on div at bounding box center [258, 174] width 6 height 6
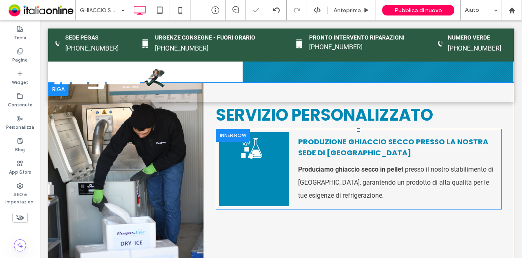
click at [267, 190] on div "Click To Paste" at bounding box center [254, 169] width 70 height 74
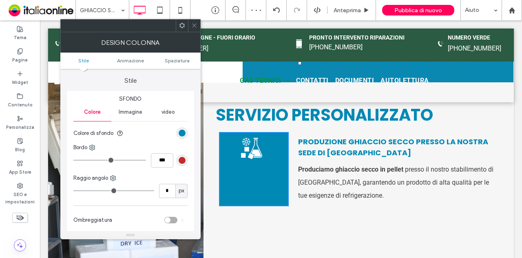
click at [259, 176] on div "Click To Paste" at bounding box center [254, 169] width 70 height 74
click at [258, 176] on div "Click To Paste" at bounding box center [254, 169] width 70 height 74
click at [175, 58] on span "Spaziatura" at bounding box center [177, 60] width 25 height 6
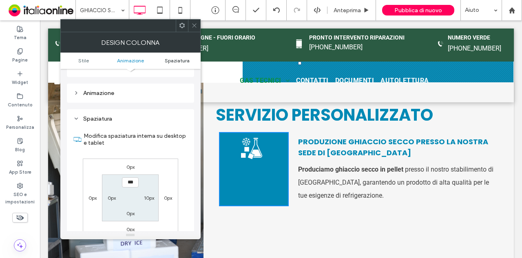
scroll to position [191, 0]
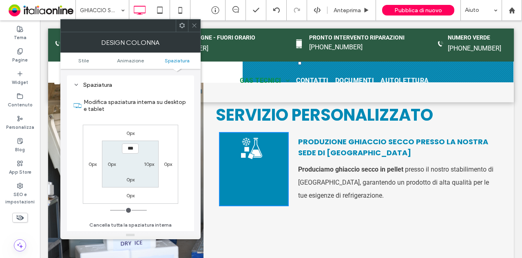
click at [194, 27] on icon at bounding box center [194, 25] width 6 height 6
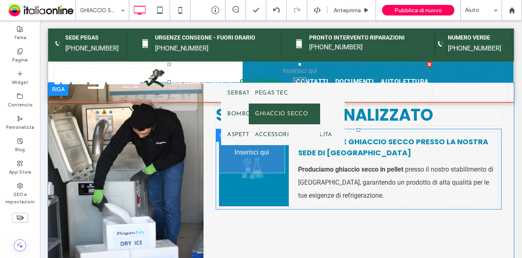
drag, startPoint x: 249, startPoint y: 150, endPoint x: 251, endPoint y: 165, distance: 14.9
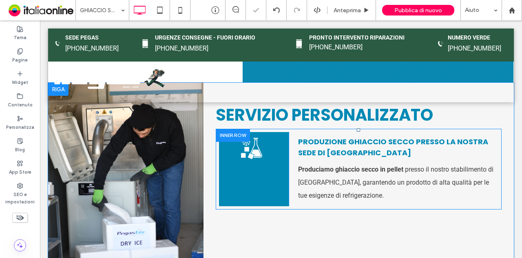
click at [254, 185] on div "Click To Paste" at bounding box center [254, 169] width 70 height 74
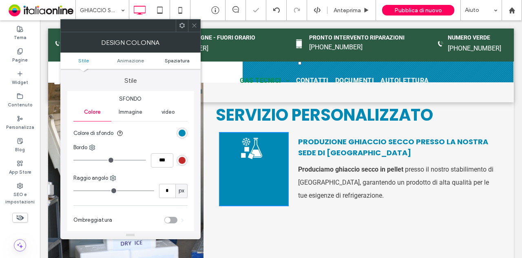
click at [174, 60] on span "Spaziatura" at bounding box center [177, 60] width 25 height 6
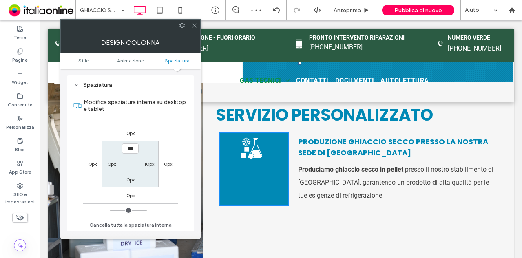
click at [249, 189] on div "Click To Paste" at bounding box center [254, 169] width 70 height 74
drag, startPoint x: 194, startPoint y: 31, endPoint x: 200, endPoint y: 65, distance: 34.4
click at [194, 31] on span at bounding box center [194, 26] width 6 height 12
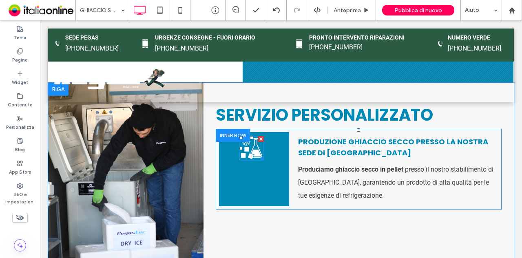
click at [249, 153] on icon at bounding box center [251, 148] width 25 height 25
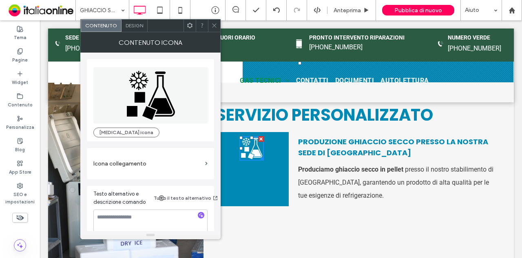
click at [130, 24] on span "Design" at bounding box center [135, 25] width 18 height 6
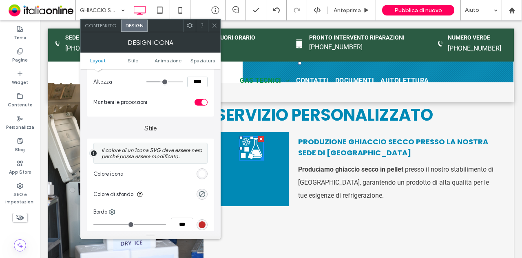
scroll to position [245, 0]
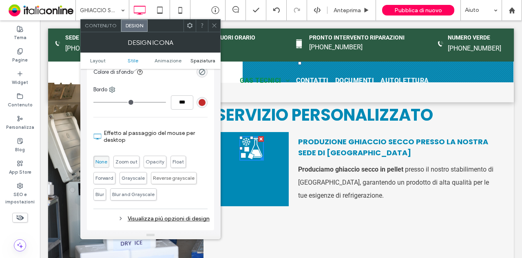
click at [202, 62] on span "Spaziatura" at bounding box center [202, 60] width 25 height 6
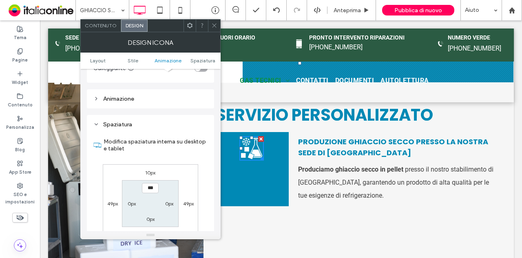
scroll to position [467, 0]
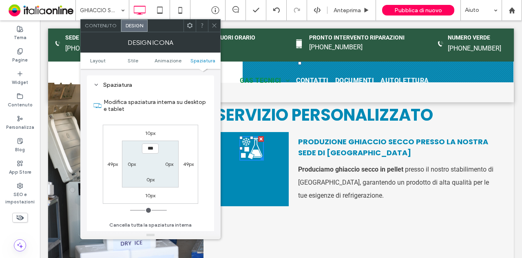
click at [217, 23] on icon at bounding box center [214, 25] width 6 height 6
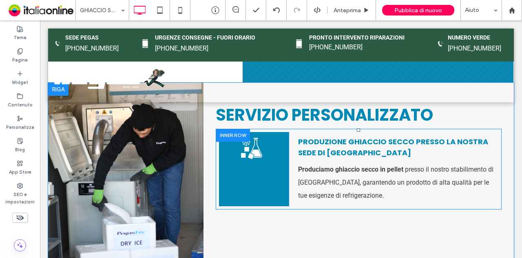
click at [244, 184] on div "Click To Paste" at bounding box center [254, 169] width 70 height 74
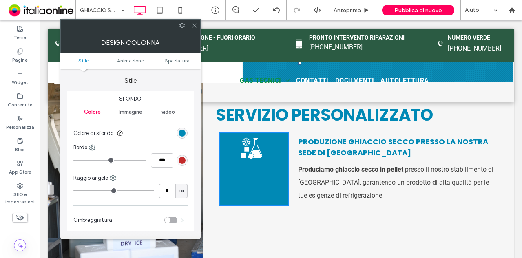
click at [245, 146] on icon at bounding box center [251, 148] width 25 height 25
drag, startPoint x: 252, startPoint y: 152, endPoint x: 249, endPoint y: 149, distance: 4.6
click at [252, 152] on icon at bounding box center [252, 148] width 22 height 22
click at [193, 28] on icon at bounding box center [194, 25] width 6 height 6
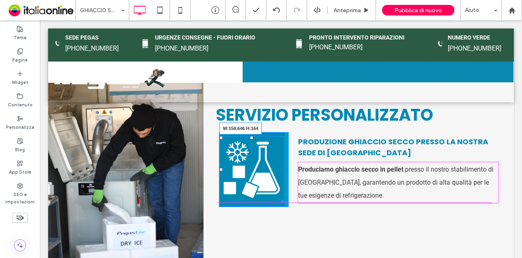
drag, startPoint x: 261, startPoint y: 159, endPoint x: 337, endPoint y: 227, distance: 101.9
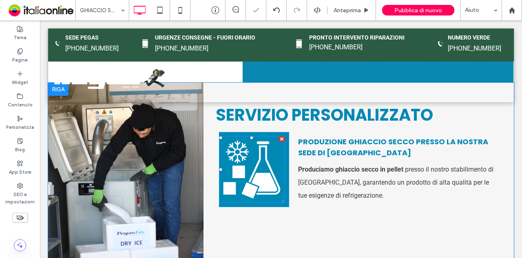
click at [324, 235] on div "SERVIZIO PERSONALIZZATO Per offrire un servizio esclusivo e altamente vantaggio…" at bounding box center [358, 179] width 310 height 193
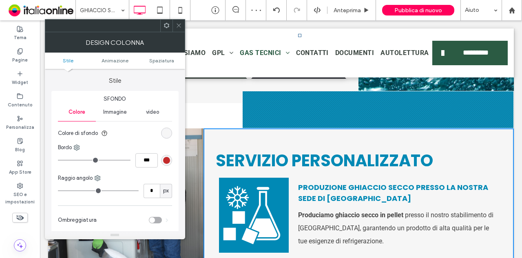
scroll to position [789, 0]
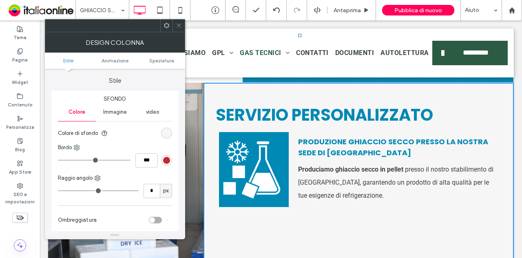
click at [410, 143] on strong "produzione ghiaccio secco presso la nostra sede di Porto San Giorgio" at bounding box center [393, 147] width 190 height 21
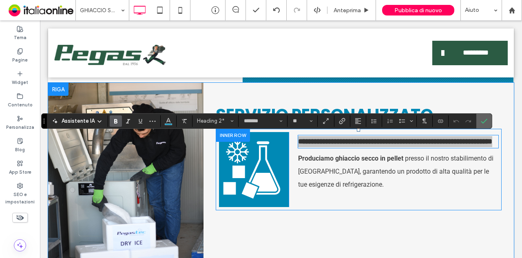
click at [485, 124] on label "Conferma" at bounding box center [484, 121] width 12 height 15
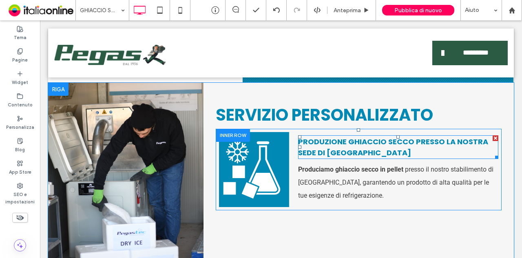
click at [492, 137] on div at bounding box center [495, 138] width 6 height 6
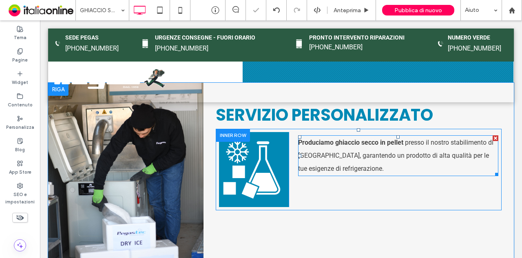
click at [401, 157] on span "presso il nostro stabilimento di Porto San Giorgio, garantendo un prodotto di a…" at bounding box center [395, 156] width 195 height 34
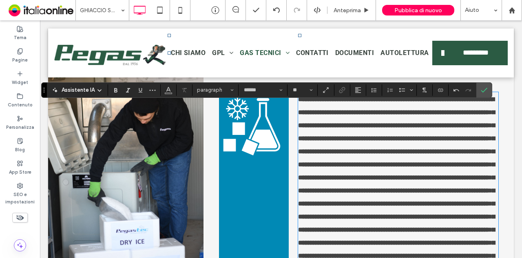
scroll to position [781, 0]
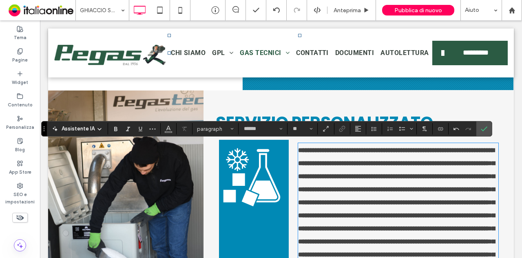
click at [247, 174] on icon at bounding box center [251, 177] width 67 height 68
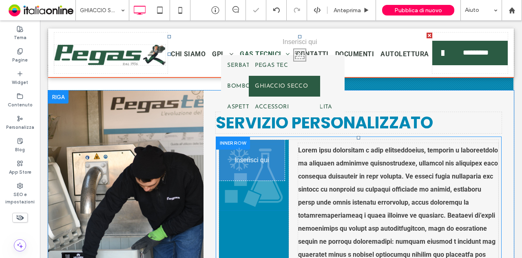
drag, startPoint x: 249, startPoint y: 174, endPoint x: 249, endPoint y: 210, distance: 36.3
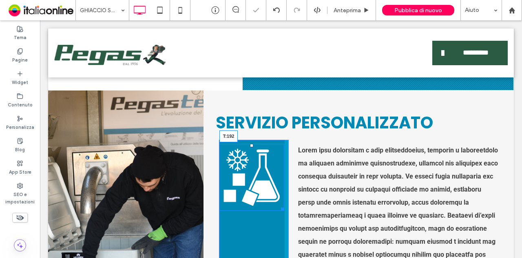
drag, startPoint x: 250, startPoint y: 146, endPoint x: 254, endPoint y: 220, distance: 74.3
click at [254, 211] on div "T:192" at bounding box center [251, 177] width 65 height 67
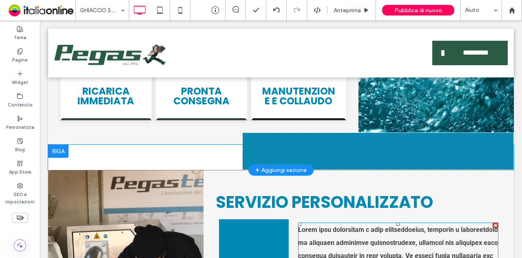
scroll to position [700, 0]
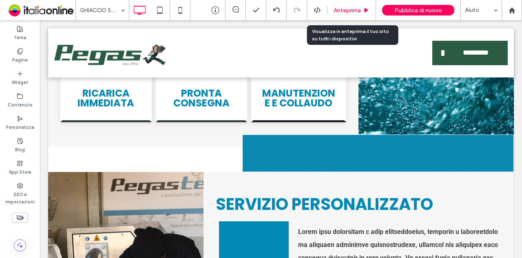
click at [355, 11] on span "Anteprima" at bounding box center [346, 10] width 27 height 7
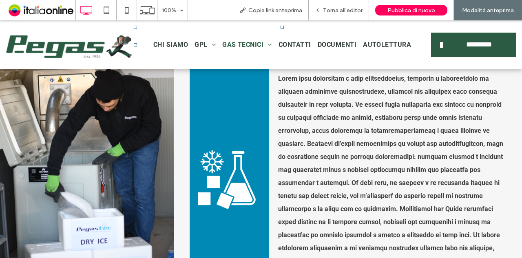
scroll to position [768, 0]
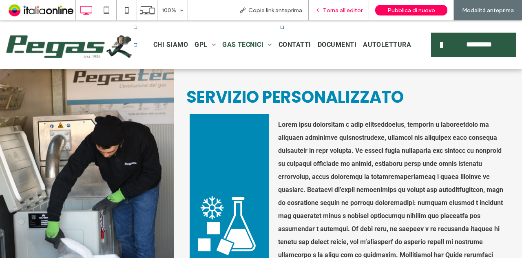
click at [351, 8] on span "Torna all'editor" at bounding box center [343, 10] width 40 height 7
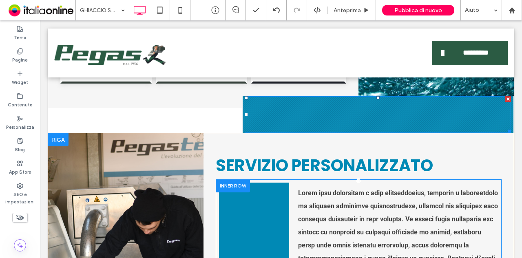
scroll to position [799, 0]
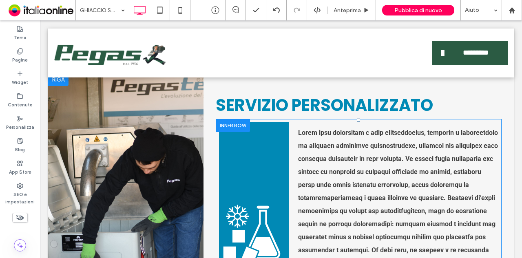
click at [266, 151] on div "Click To Paste" at bounding box center [254, 243] width 70 height 243
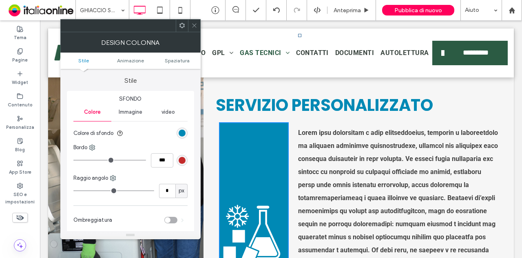
click at [197, 26] on icon at bounding box center [194, 25] width 6 height 6
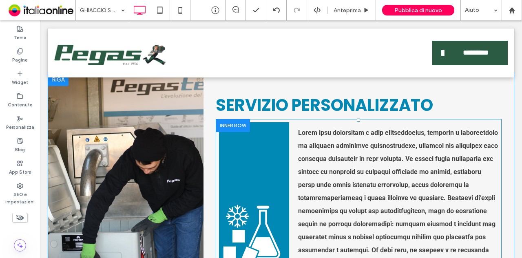
click at [276, 137] on div "Click To Paste" at bounding box center [254, 243] width 70 height 243
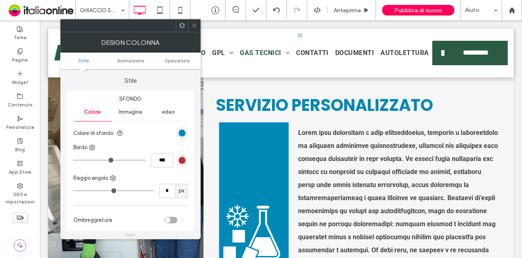
click at [184, 23] on icon at bounding box center [182, 25] width 6 height 6
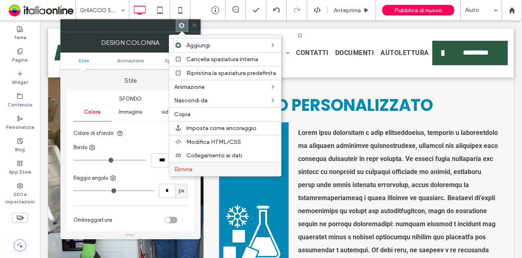
click at [182, 163] on div "Elimina" at bounding box center [225, 169] width 112 height 14
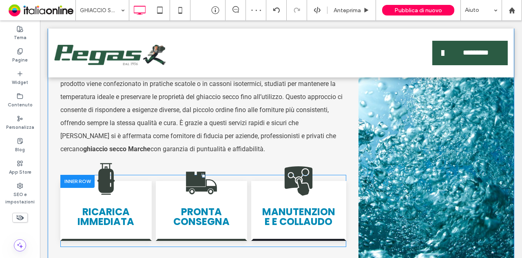
scroll to position [636, 0]
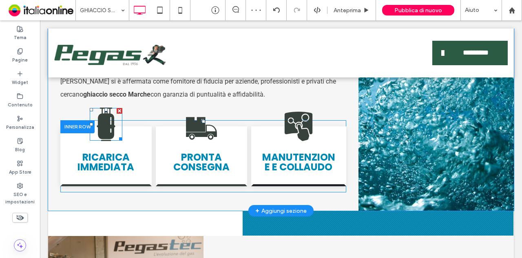
click at [104, 129] on icon at bounding box center [106, 124] width 18 height 33
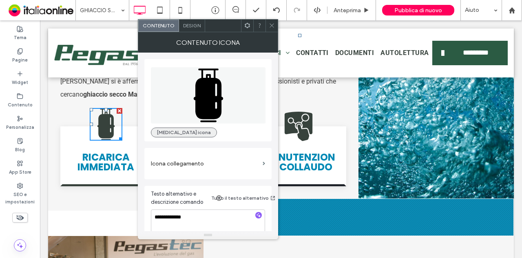
click at [183, 128] on button "Cambia icona" at bounding box center [184, 133] width 66 height 10
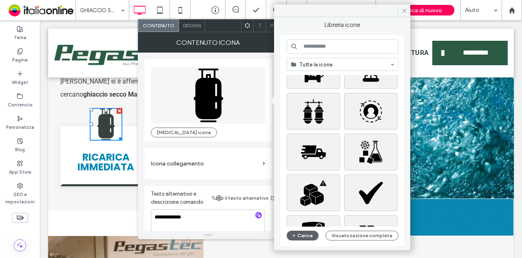
scroll to position [163, 0]
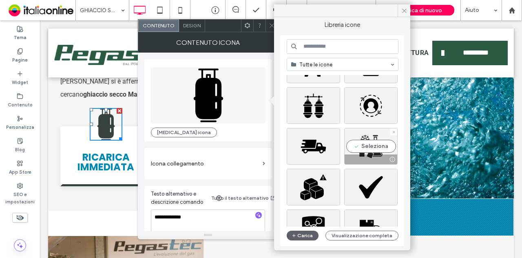
click at [378, 148] on div "Seleziona" at bounding box center [370, 146] width 53 height 37
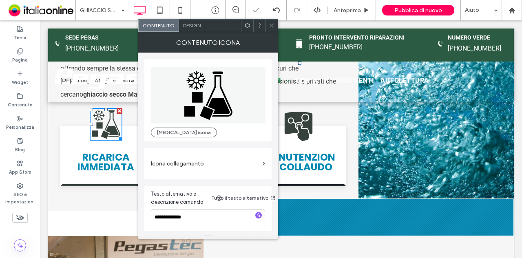
click at [271, 29] on span at bounding box center [272, 26] width 6 height 12
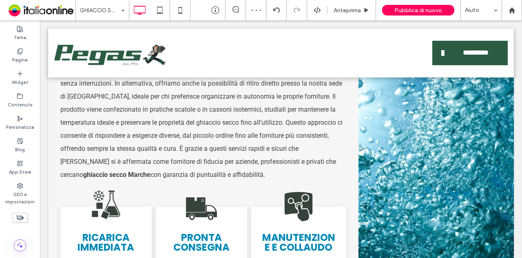
scroll to position [554, 0]
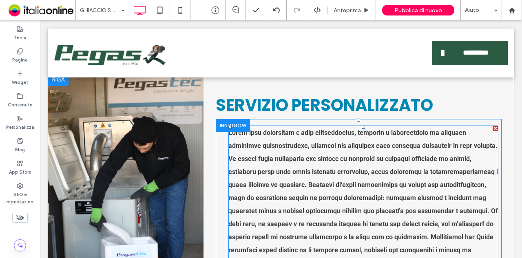
click at [293, 171] on strong at bounding box center [362, 211] width 269 height 164
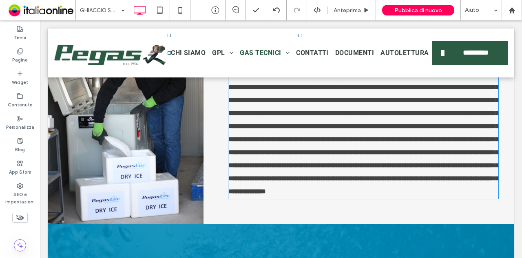
type input "******"
type input "**"
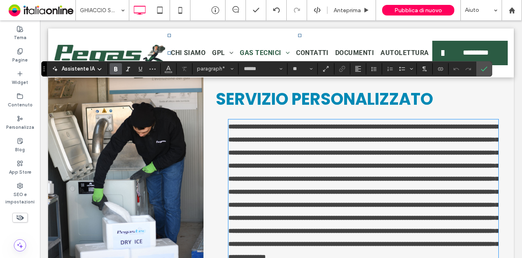
scroll to position [748, 0]
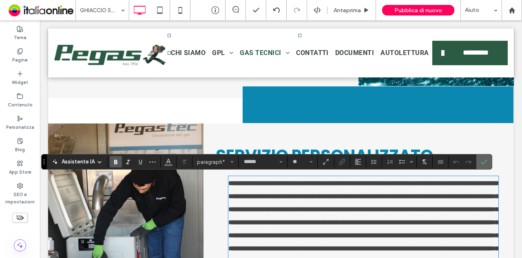
click at [483, 157] on span "Conferma" at bounding box center [484, 162] width 7 height 14
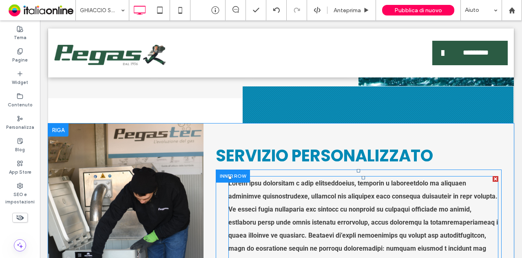
click at [285, 216] on p at bounding box center [363, 262] width 270 height 170
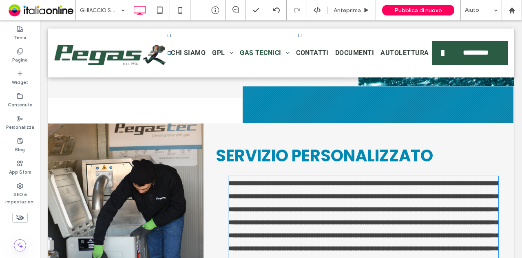
scroll to position [871, 0]
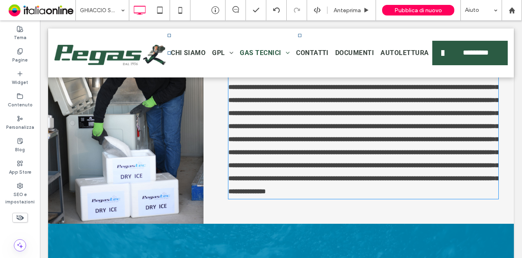
type input "******"
type input "**"
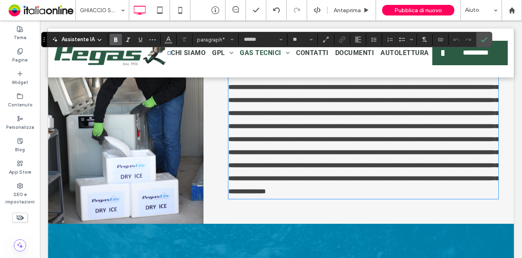
click at [282, 194] on strong at bounding box center [363, 126] width 270 height 137
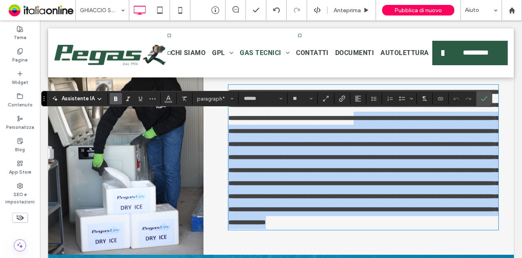
scroll to position [748, 0]
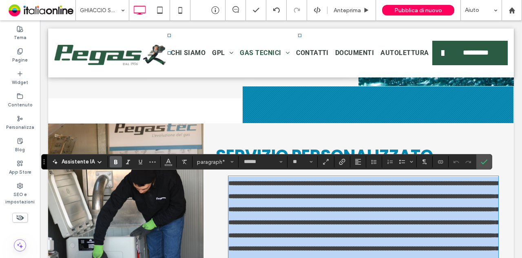
drag, startPoint x: 315, startPoint y: 220, endPoint x: 212, endPoint y: 151, distance: 123.5
click at [205, 154] on div "SERVIZIO PERSONALIZZATO Per offrire un servizio esclusivo e altamente vantaggio…" at bounding box center [358, 235] width 310 height 223
copy strong "**********"
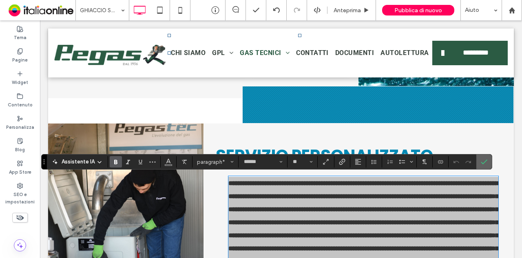
click at [481, 161] on icon "Conferma" at bounding box center [484, 162] width 7 height 7
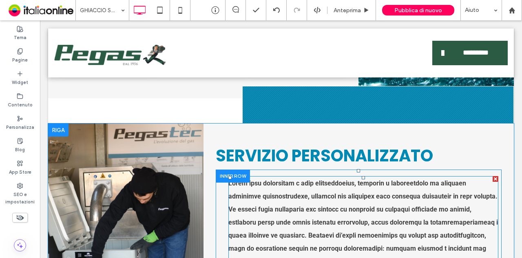
click at [492, 178] on div at bounding box center [495, 179] width 6 height 6
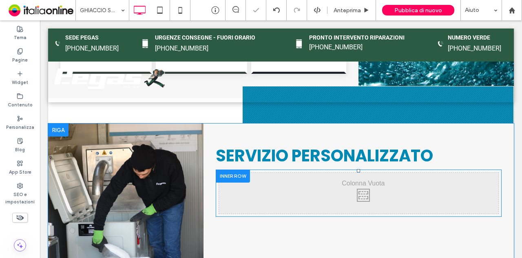
click at [223, 173] on div at bounding box center [233, 176] width 34 height 13
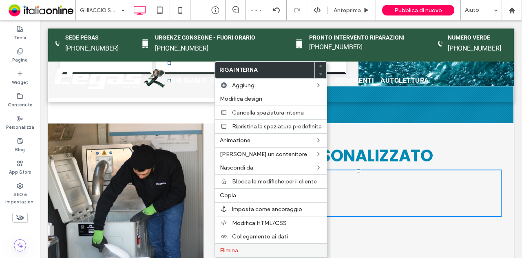
click at [264, 247] on label "Elimina" at bounding box center [271, 250] width 102 height 7
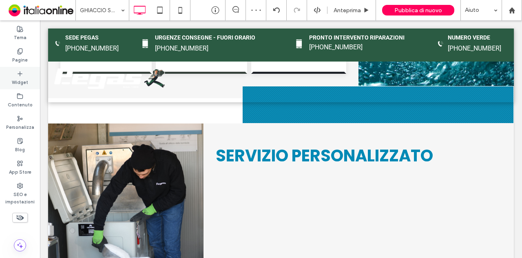
click at [19, 77] on icon at bounding box center [20, 74] width 7 height 7
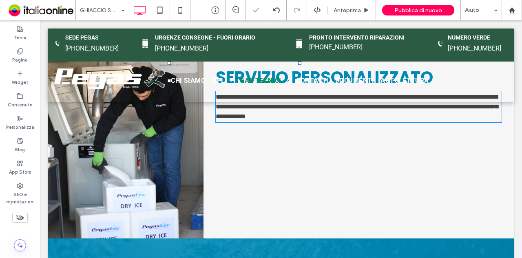
type input "******"
type input "**"
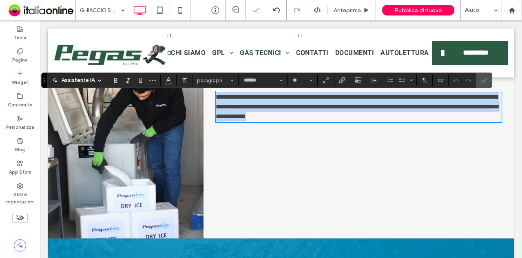
scroll to position [745, 0]
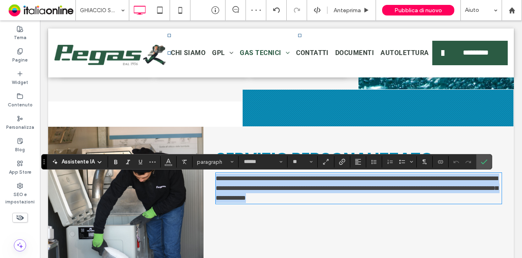
paste div
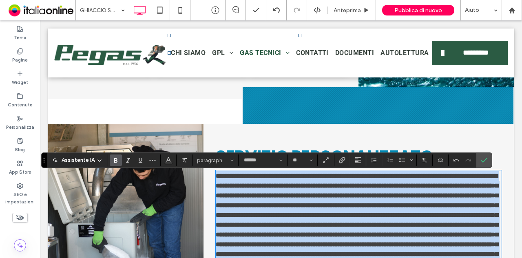
scroll to position [746, 0]
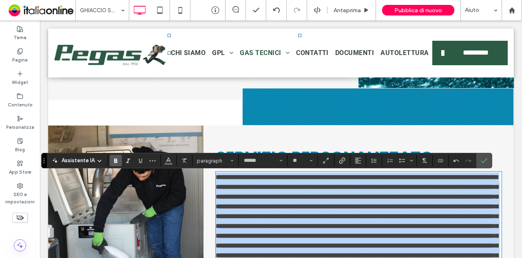
drag, startPoint x: 465, startPoint y: 158, endPoint x: 148, endPoint y: 157, distance: 316.3
click at [148, 157] on div "Click To Paste SERVIZIO PERSONALIZZATO Per offrire un servizio esclusivo e alta…" at bounding box center [281, 222] width 466 height 193
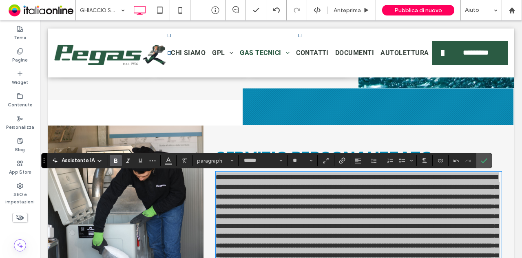
click at [117, 160] on icon "Grassetto" at bounding box center [116, 160] width 7 height 7
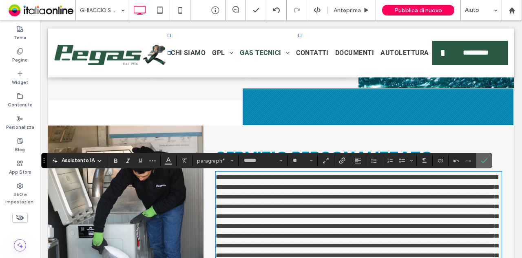
click at [488, 156] on section at bounding box center [483, 160] width 15 height 15
click at [481, 157] on icon "Conferma" at bounding box center [484, 160] width 7 height 7
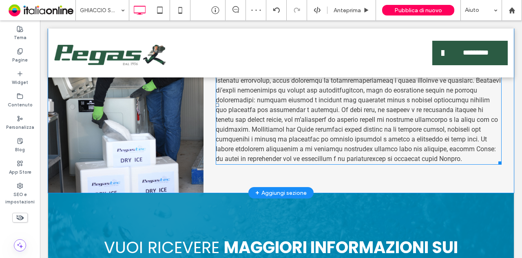
scroll to position [869, 0]
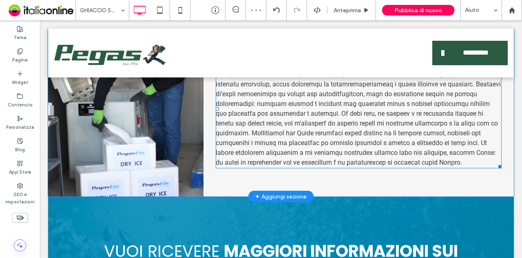
click at [375, 165] on span at bounding box center [358, 108] width 285 height 115
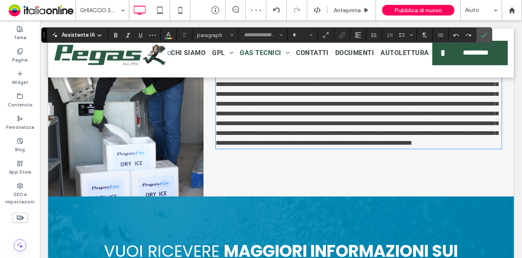
type input "******"
type input "**"
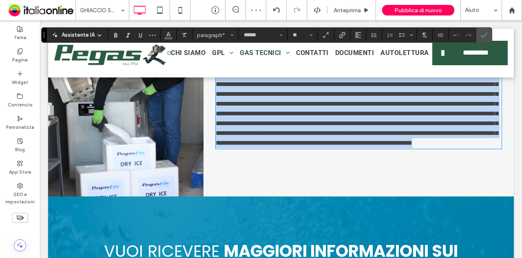
click at [352, 146] on span at bounding box center [357, 99] width 282 height 94
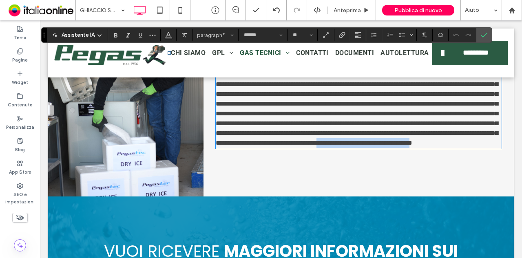
drag, startPoint x: 277, startPoint y: 164, endPoint x: 388, endPoint y: 159, distance: 111.4
click at [388, 146] on span at bounding box center [357, 99] width 282 height 94
drag, startPoint x: 118, startPoint y: 35, endPoint x: 148, endPoint y: 43, distance: 30.9
click at [118, 35] on icon "Grassetto" at bounding box center [116, 35] width 7 height 7
click at [365, 146] on strong "**********" at bounding box center [364, 143] width 94 height 6
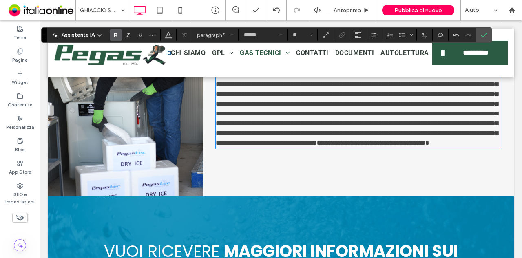
click at [266, 146] on span at bounding box center [357, 99] width 282 height 94
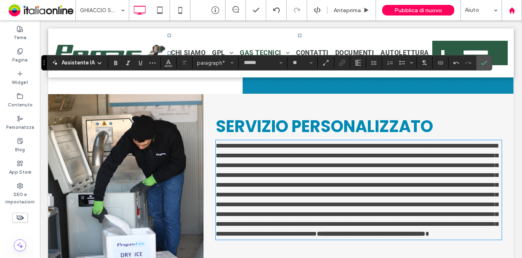
scroll to position [746, 0]
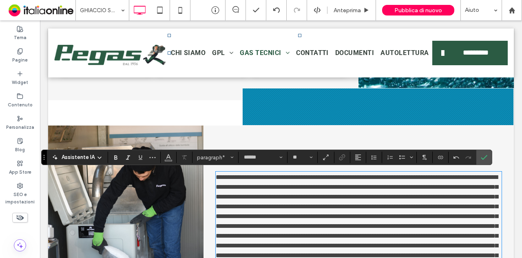
click at [489, 151] on h2 "SERVIZIO PERSONALIZZATO" at bounding box center [359, 158] width 286 height 20
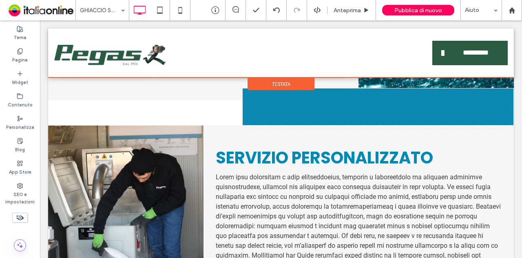
click at [121, 51] on div at bounding box center [281, 53] width 466 height 49
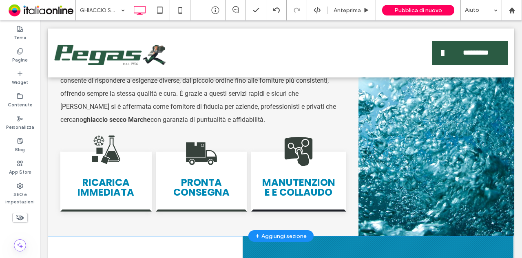
scroll to position [571, 0]
